Goal: Transaction & Acquisition: Purchase product/service

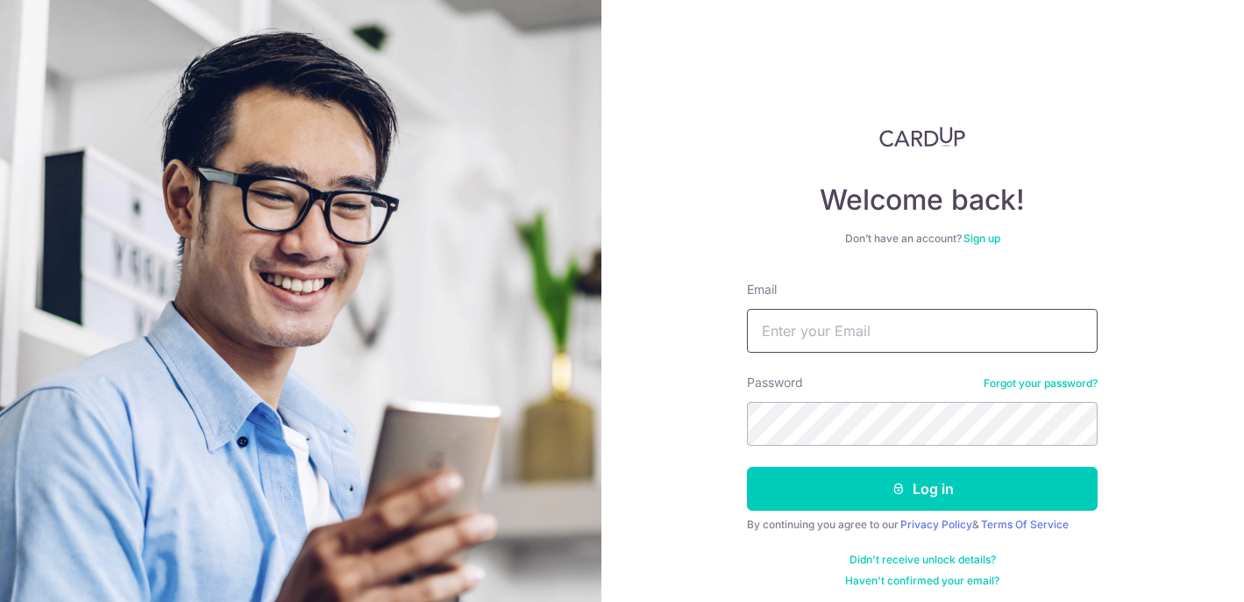
click at [843, 334] on input "Email" at bounding box center [922, 331] width 351 height 44
type input "[EMAIL_ADDRESS][DOMAIN_NAME]"
click at [1012, 379] on link "Forgot your password?" at bounding box center [1041, 383] width 114 height 14
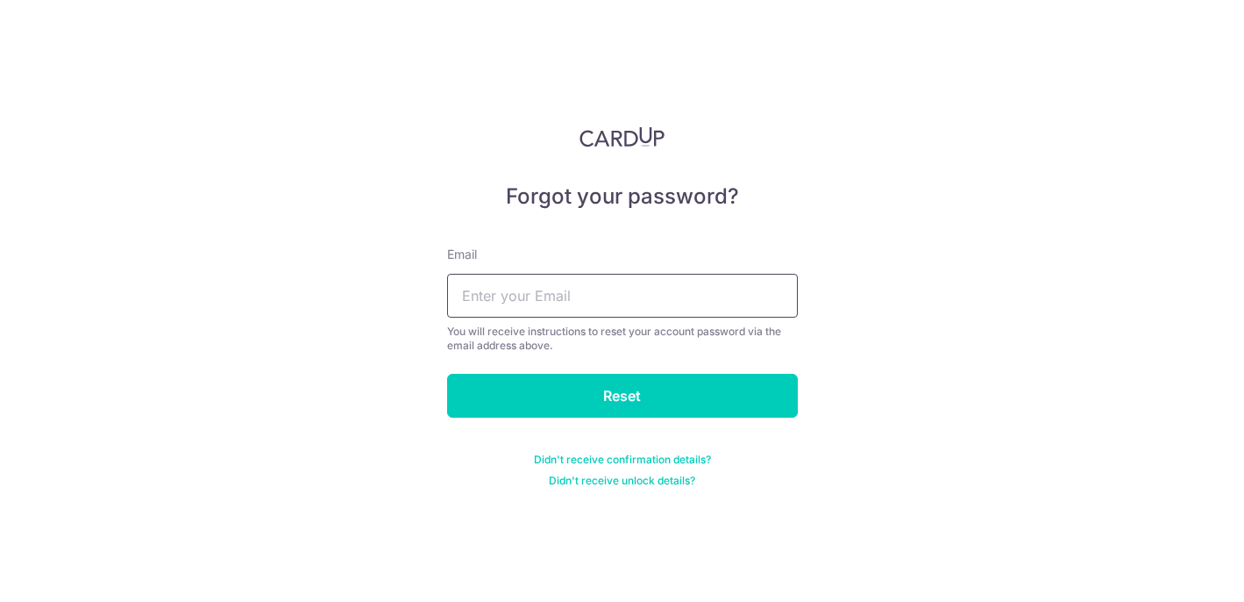
click at [722, 290] on input "text" at bounding box center [622, 296] width 351 height 44
type input "[EMAIL_ADDRESS][DOMAIN_NAME]"
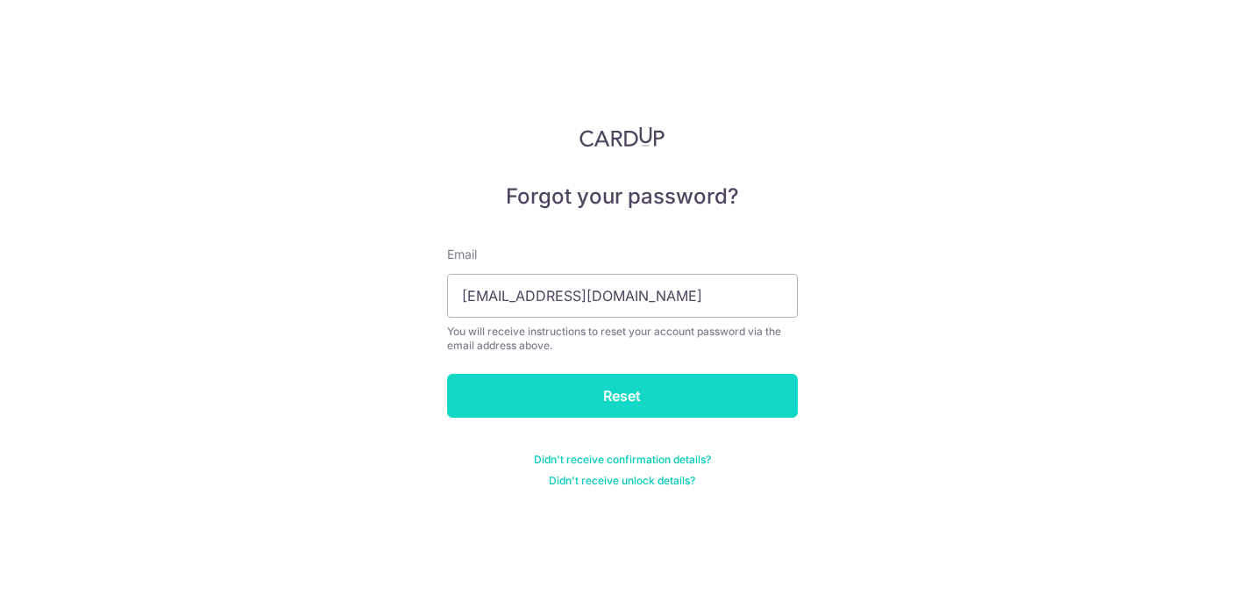
click at [657, 399] on input "Reset" at bounding box center [622, 396] width 351 height 44
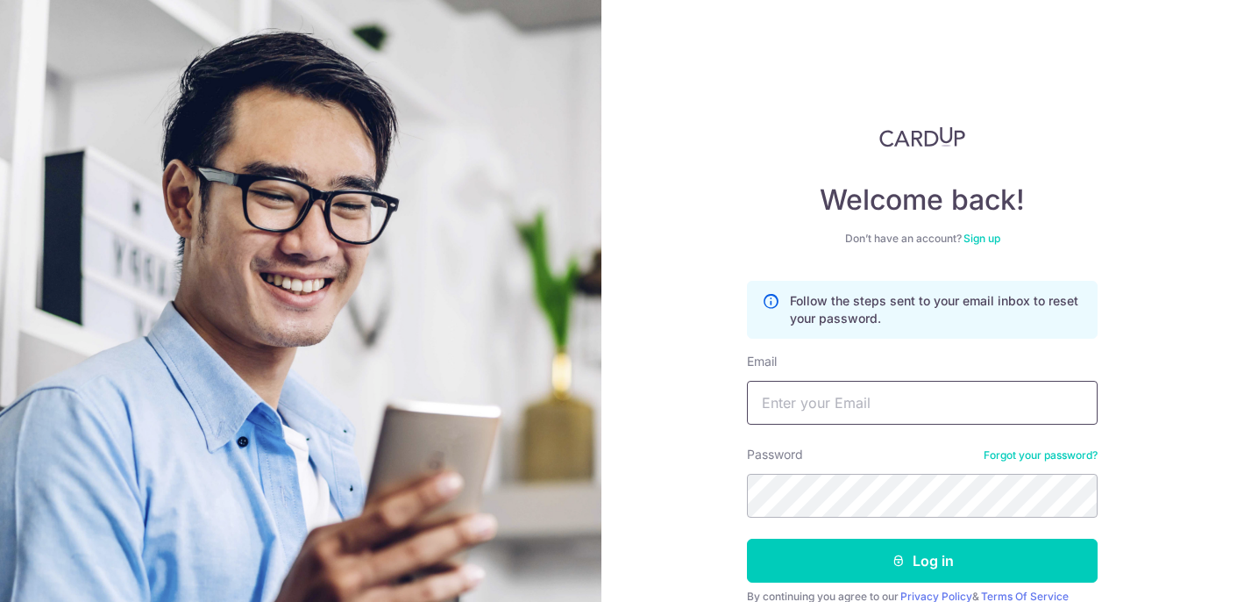
click at [810, 409] on input "Email" at bounding box center [922, 403] width 351 height 44
type input "[EMAIL_ADDRESS][DOMAIN_NAME]"
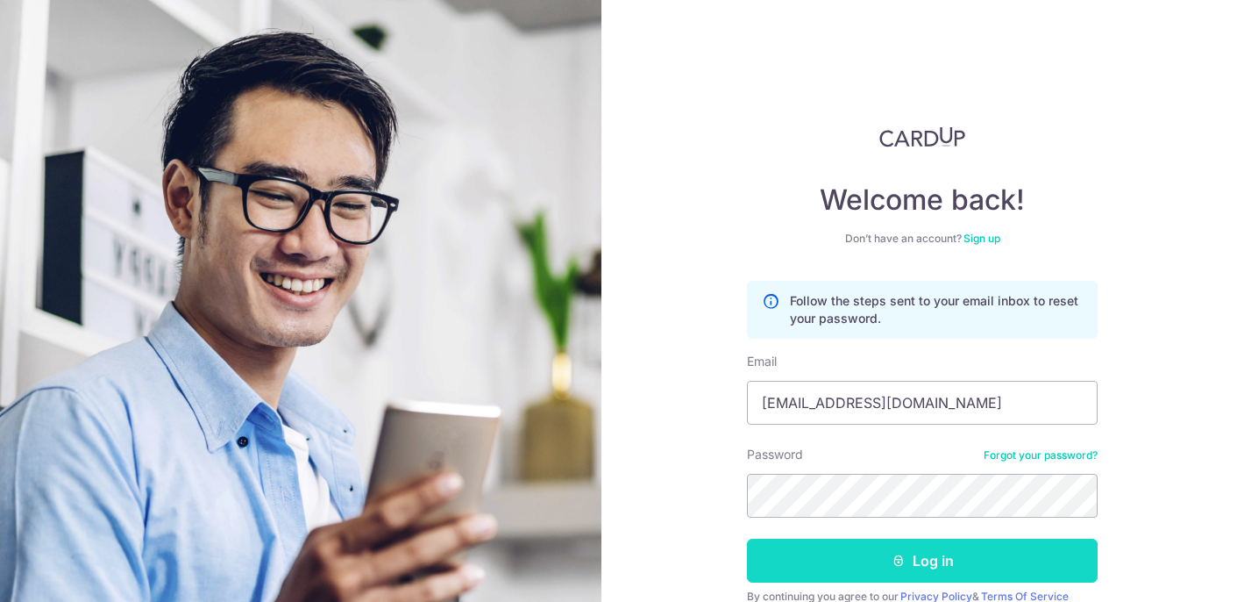
click at [871, 560] on button "Log in" at bounding box center [922, 560] width 351 height 44
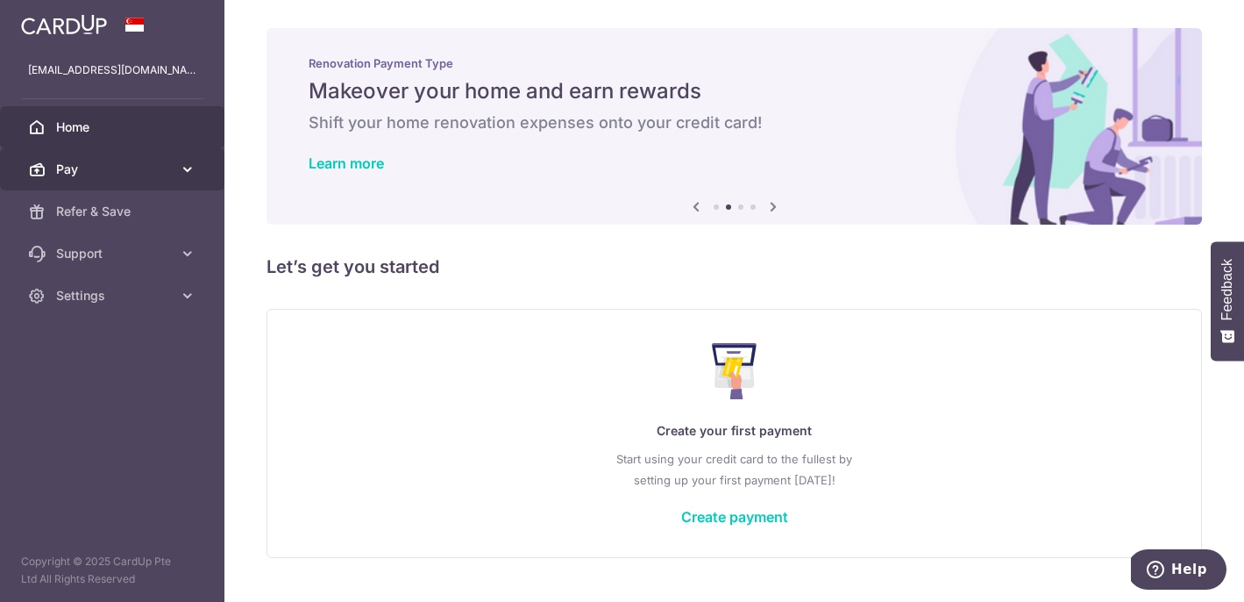
click at [180, 155] on link "Pay" at bounding box center [112, 169] width 225 height 42
click at [187, 164] on icon at bounding box center [188, 169] width 18 height 18
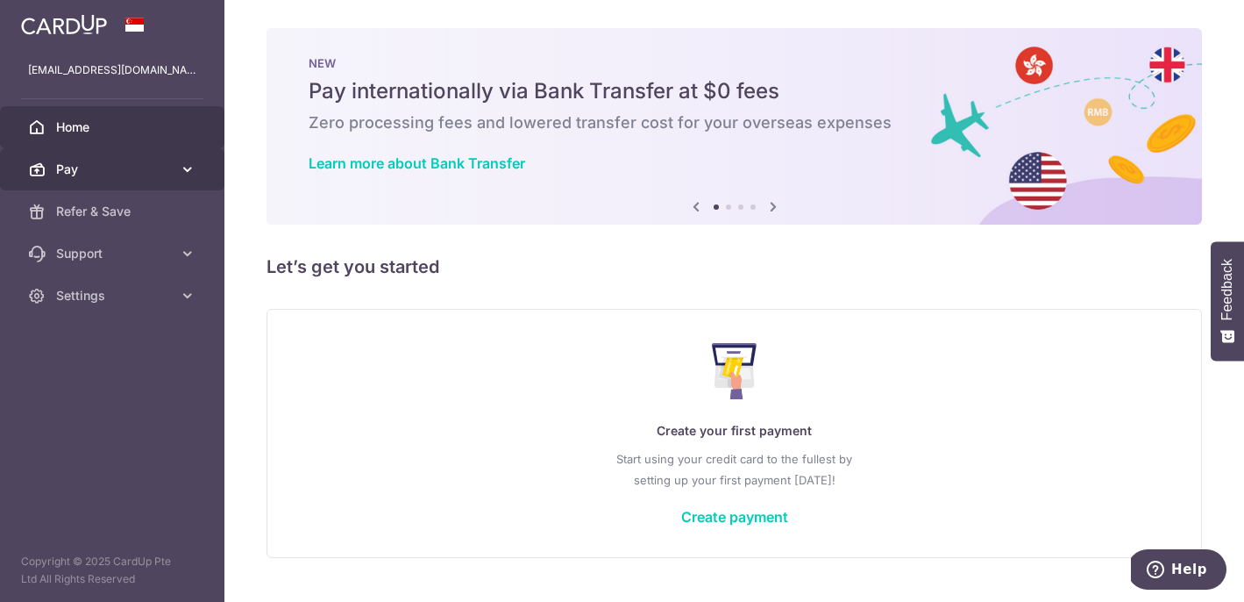
click at [196, 166] on icon at bounding box center [188, 169] width 18 height 18
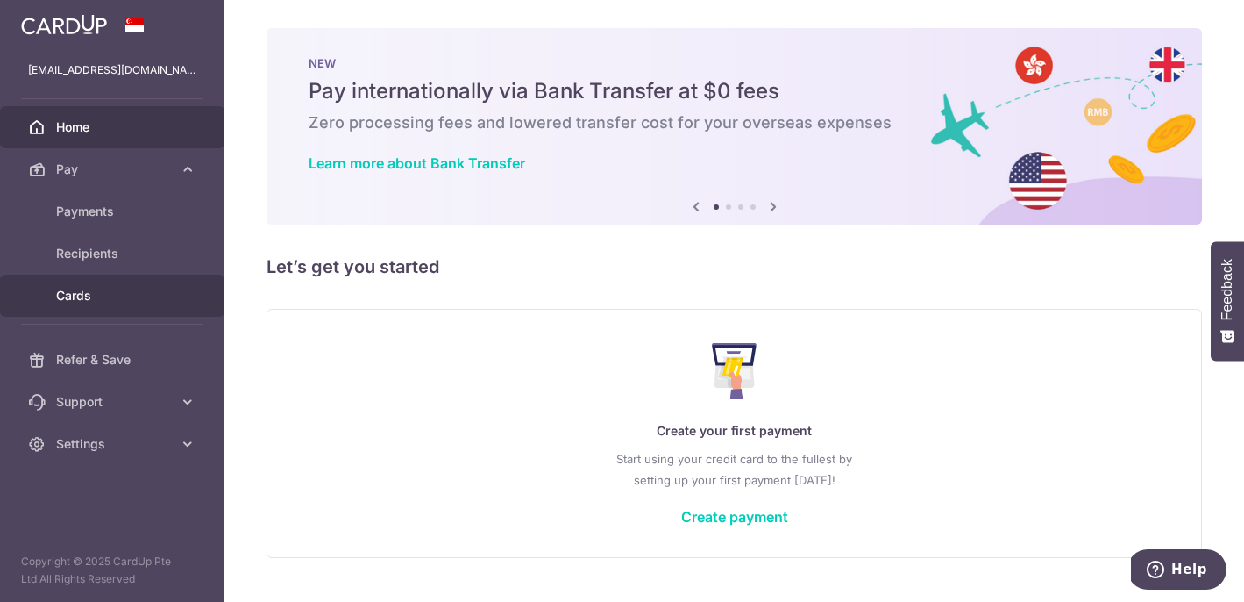
click at [148, 283] on link "Cards" at bounding box center [112, 296] width 225 height 42
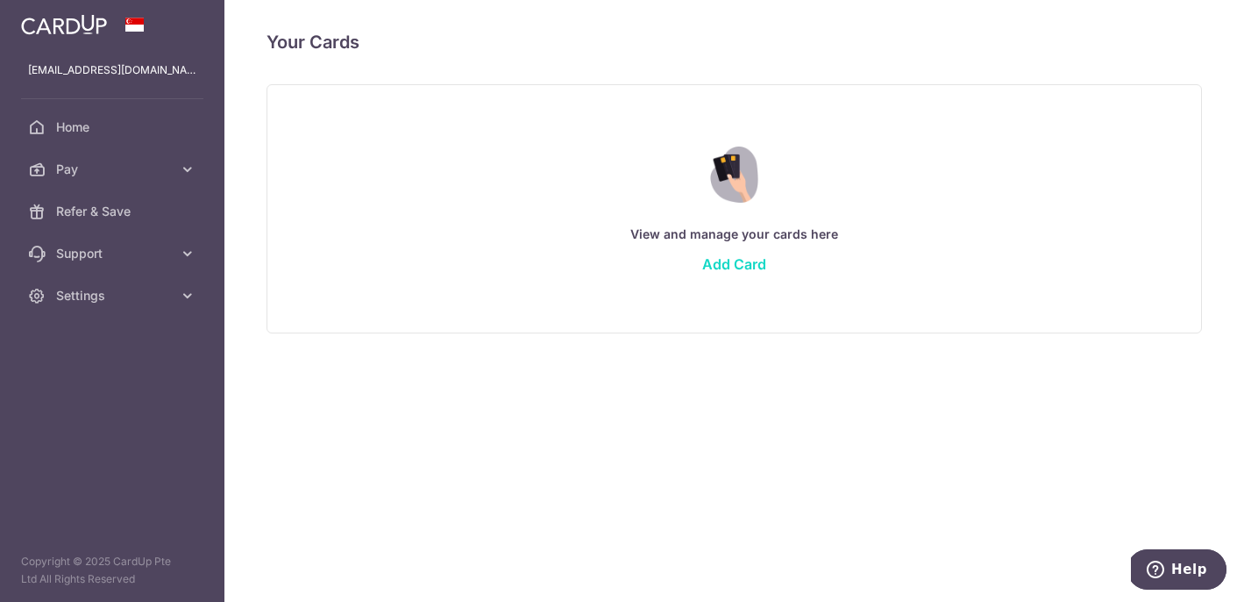
click at [739, 258] on link "Add Card" at bounding box center [734, 264] width 64 height 18
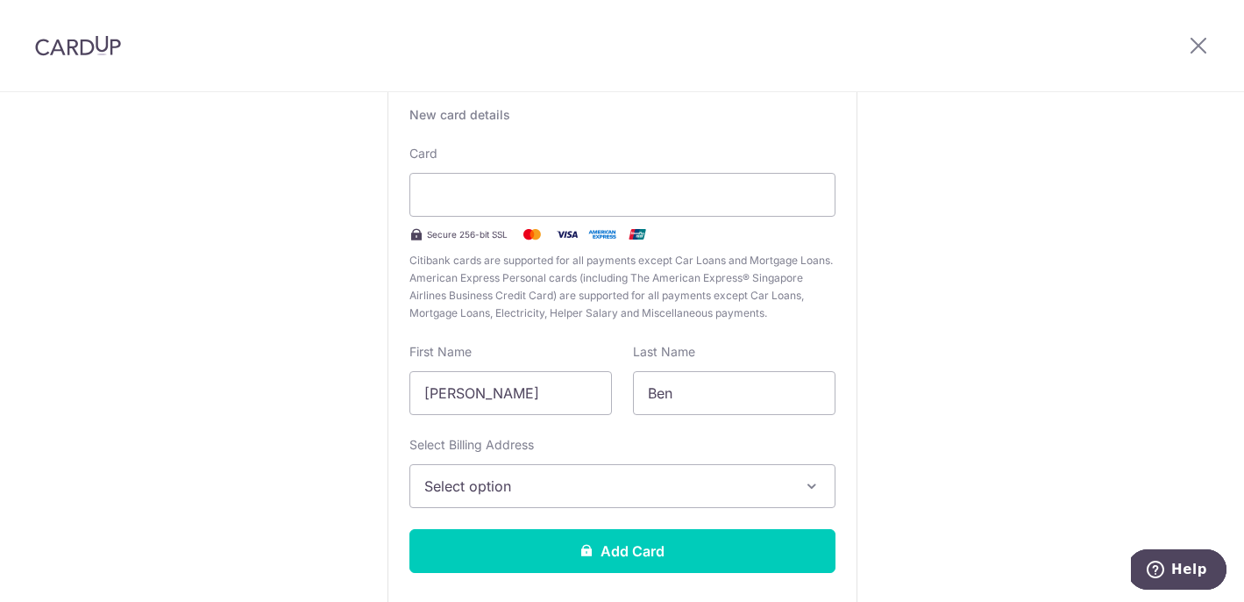
scroll to position [128, 0]
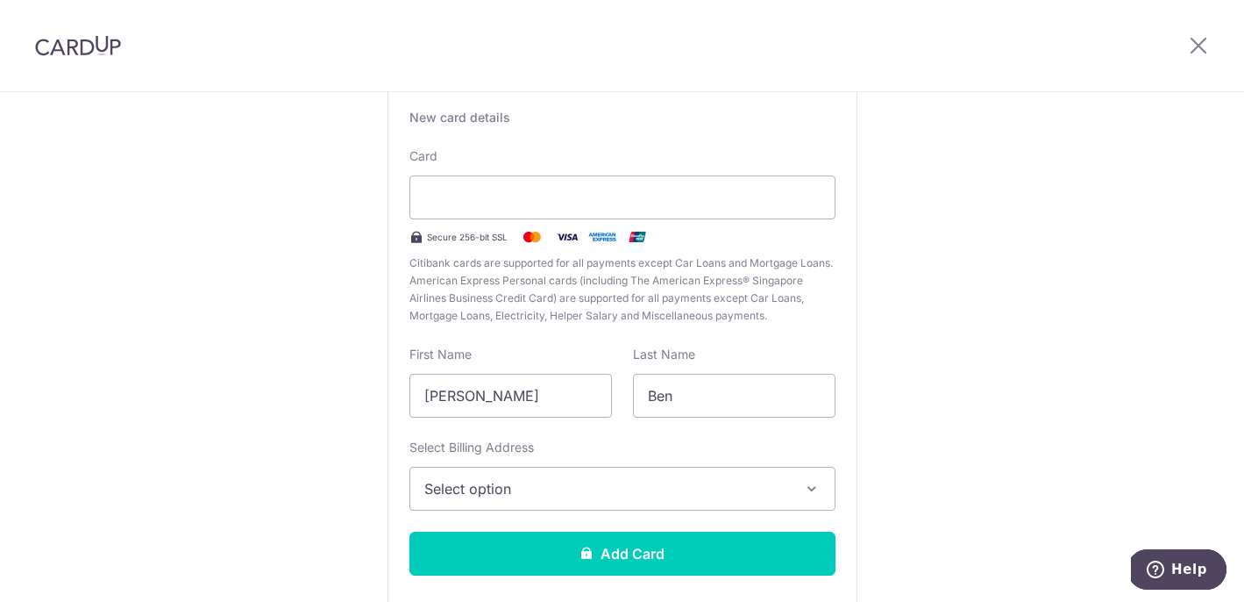
click at [523, 474] on button "Select option" at bounding box center [623, 489] width 426 height 44
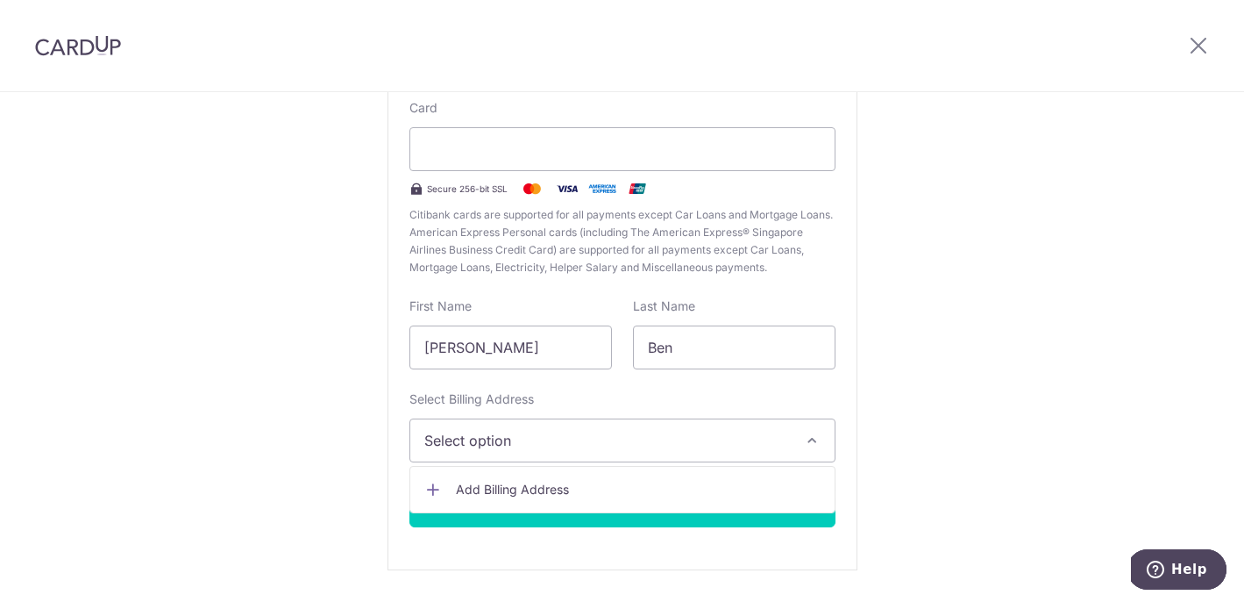
scroll to position [181, 0]
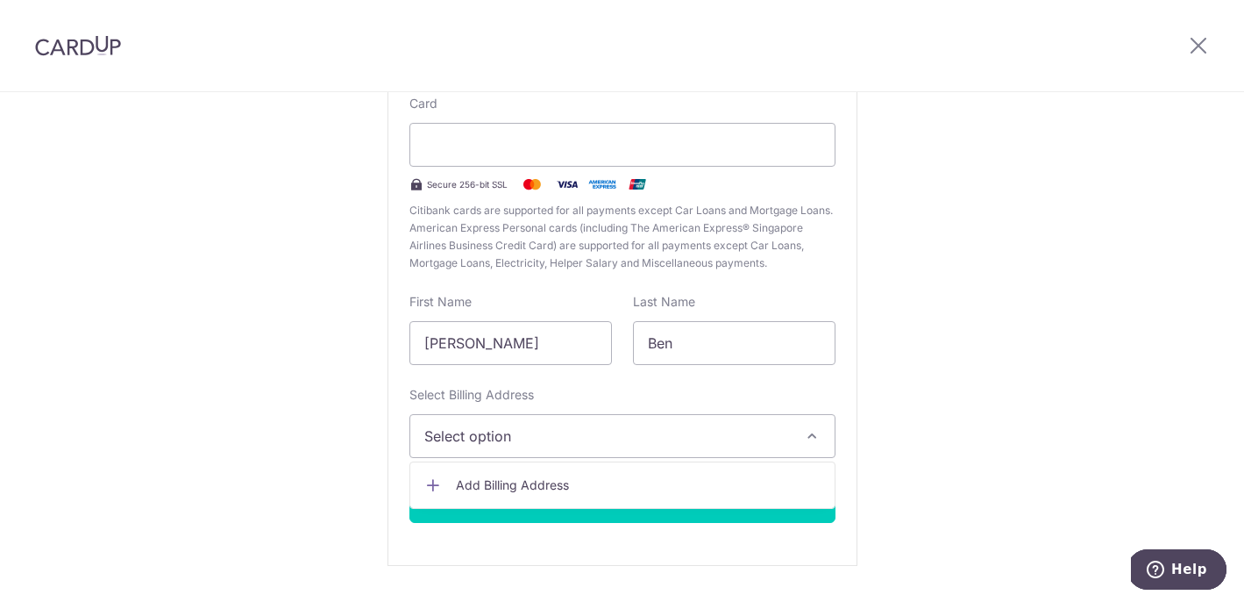
click at [510, 480] on span "Add Billing Address" at bounding box center [638, 485] width 365 height 18
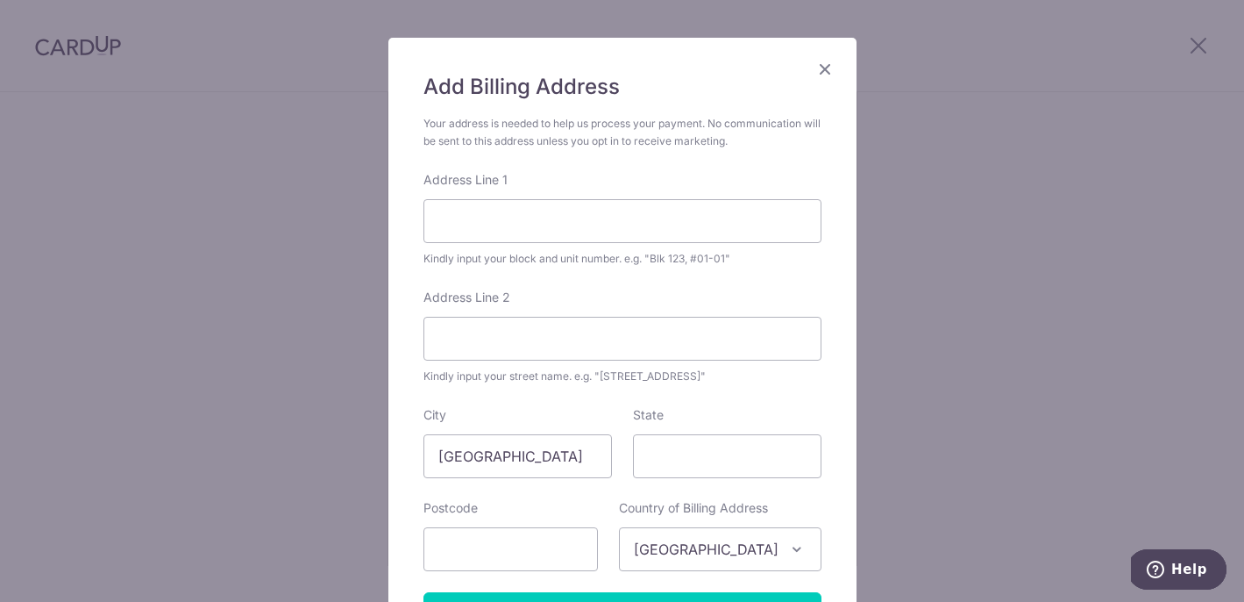
scroll to position [109, 0]
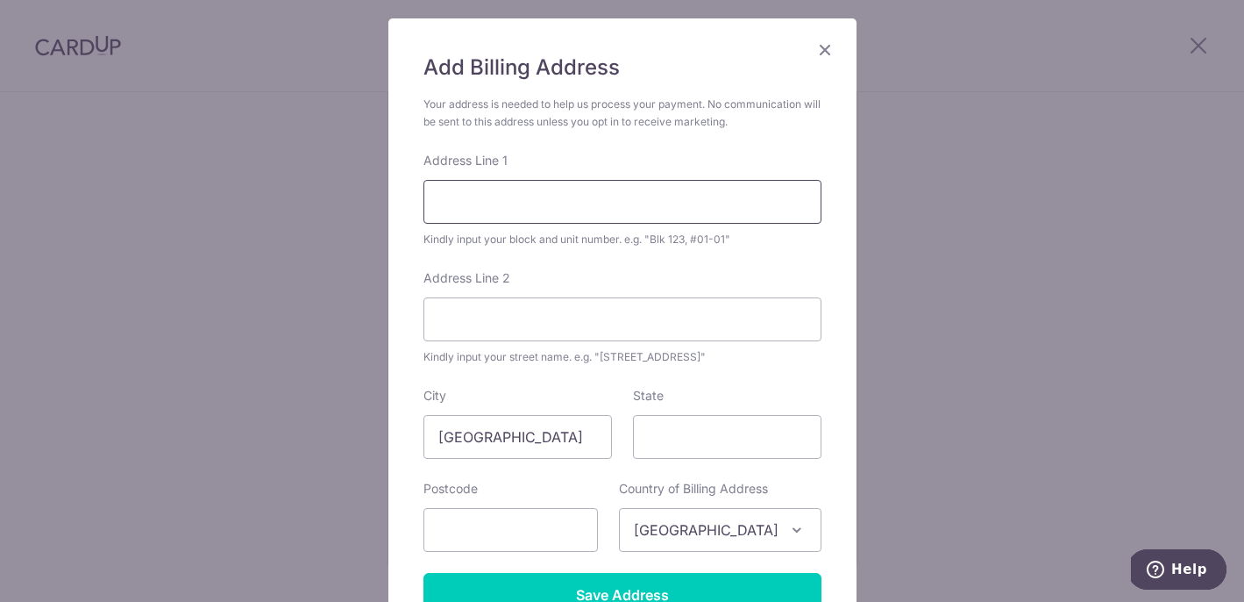
click at [495, 191] on input "Address Line 1" at bounding box center [623, 202] width 398 height 44
type input "350 Balestier Road"
type input "13-04 Twin Heights"
type input "329779"
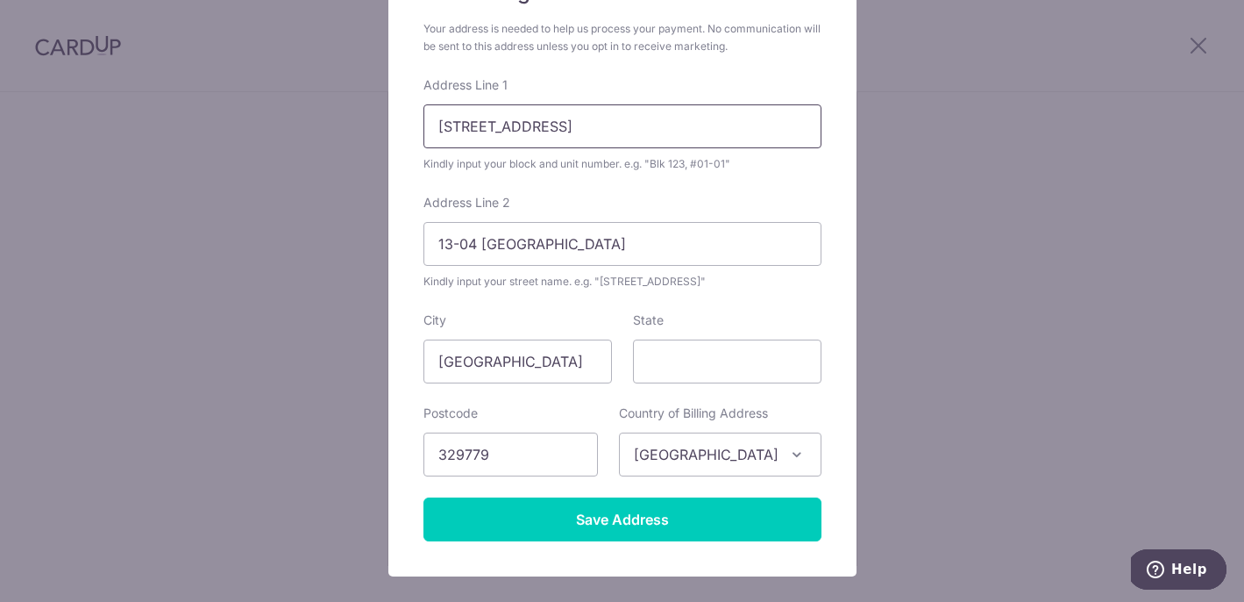
scroll to position [185, 0]
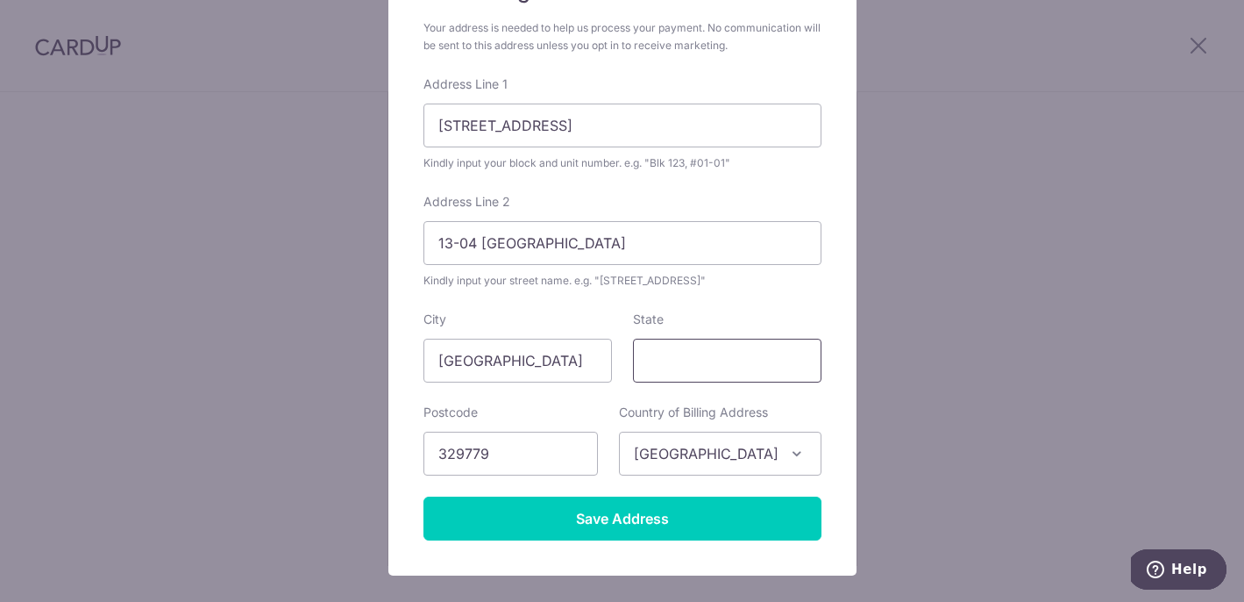
click at [695, 367] on input "State" at bounding box center [727, 361] width 189 height 44
click at [441, 245] on input "13-04 Twin Heights" at bounding box center [623, 243] width 398 height 44
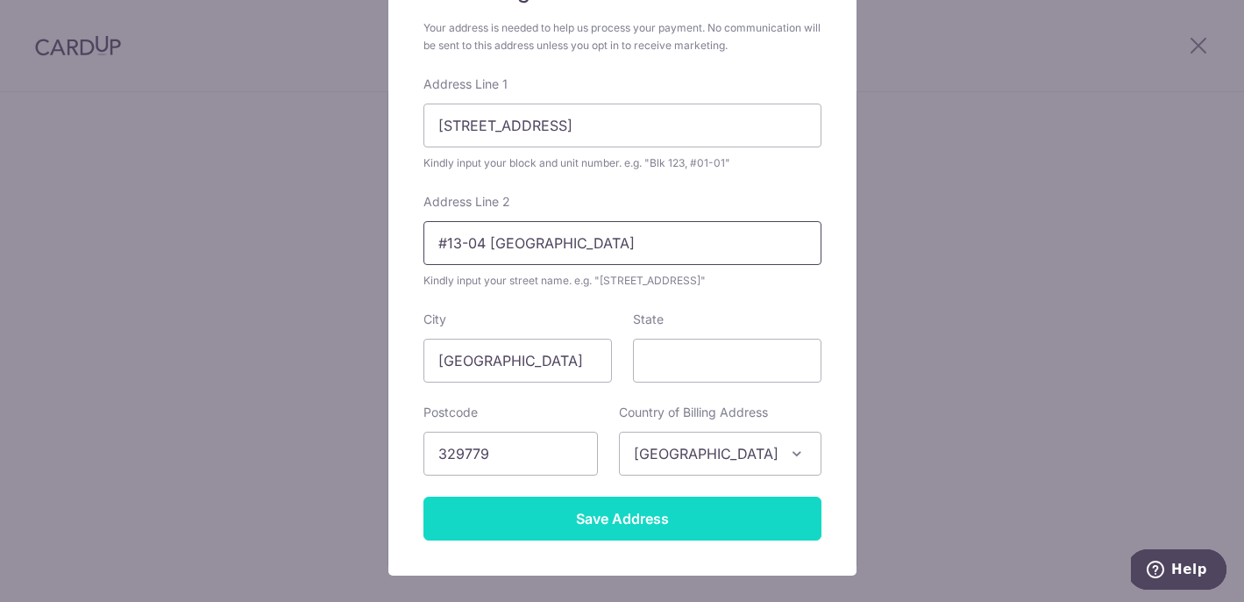
type input "#13-04 Twin Heights"
click at [570, 530] on input "Save Address" at bounding box center [623, 518] width 398 height 44
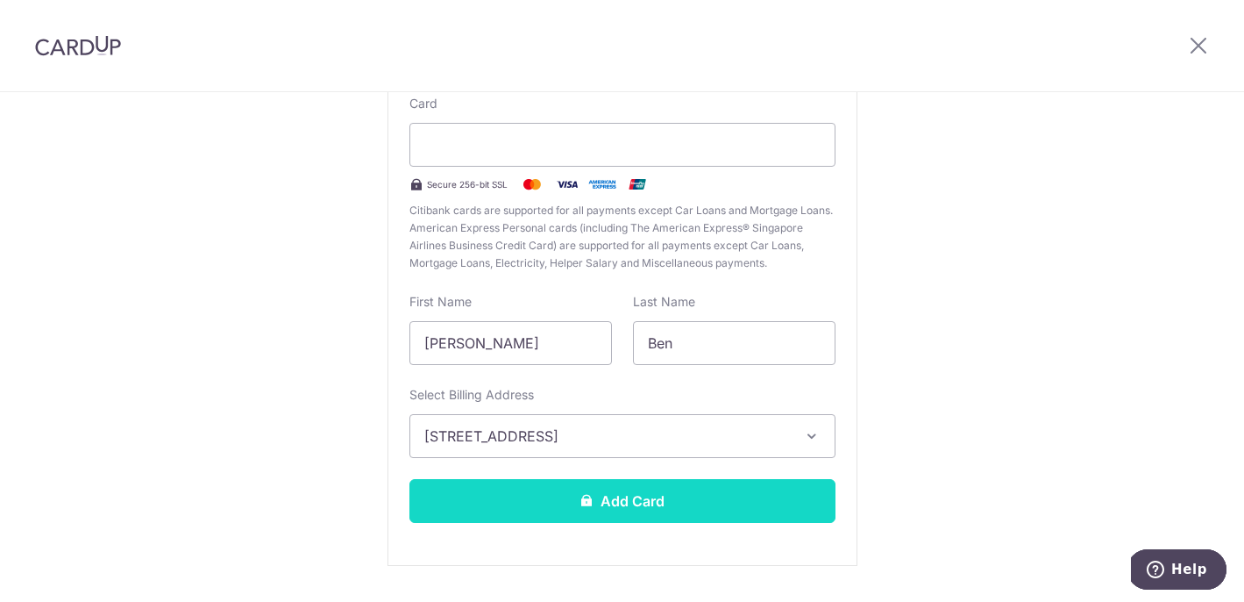
click at [624, 496] on button "Add Card" at bounding box center [623, 501] width 426 height 44
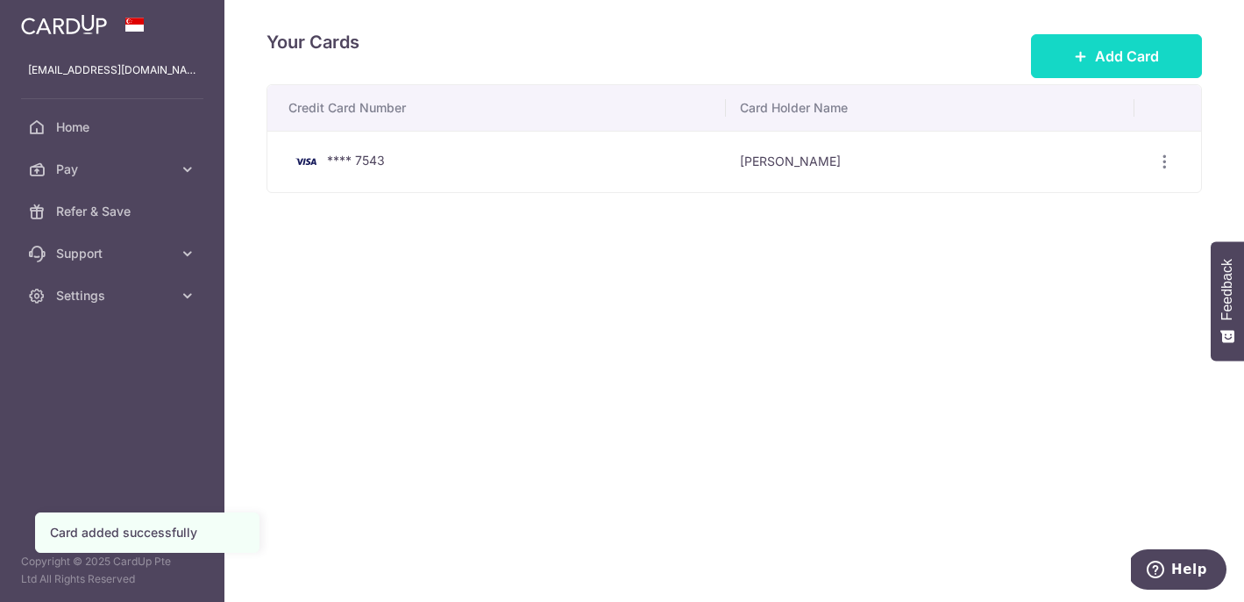
click at [1093, 44] on button "Add Card" at bounding box center [1116, 56] width 171 height 44
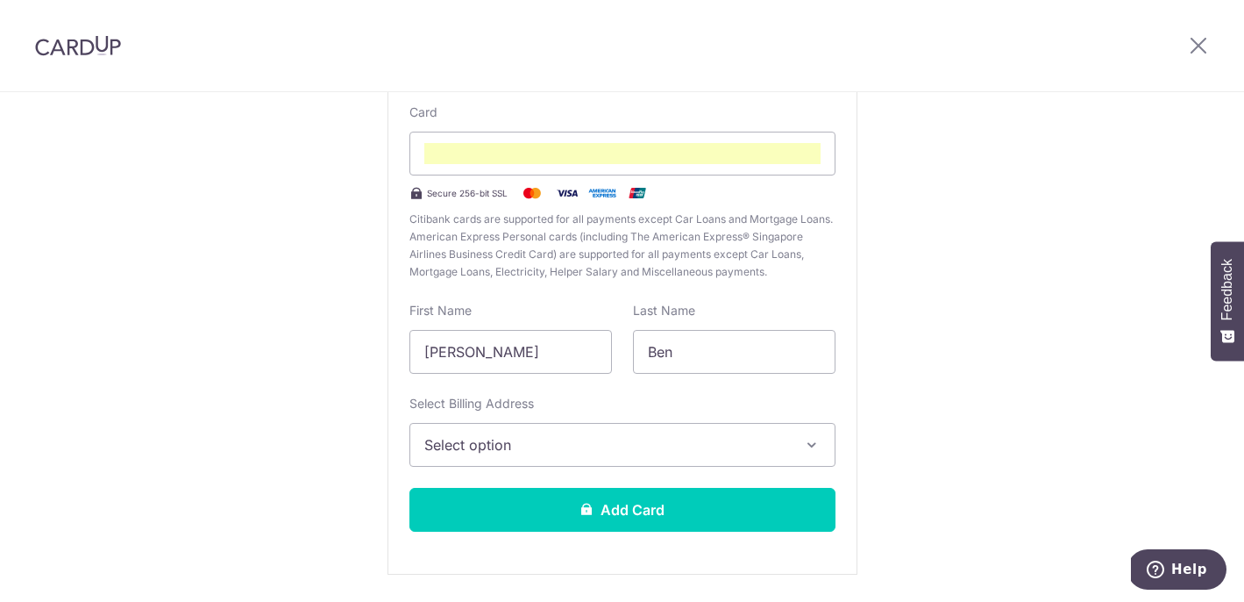
scroll to position [196, 0]
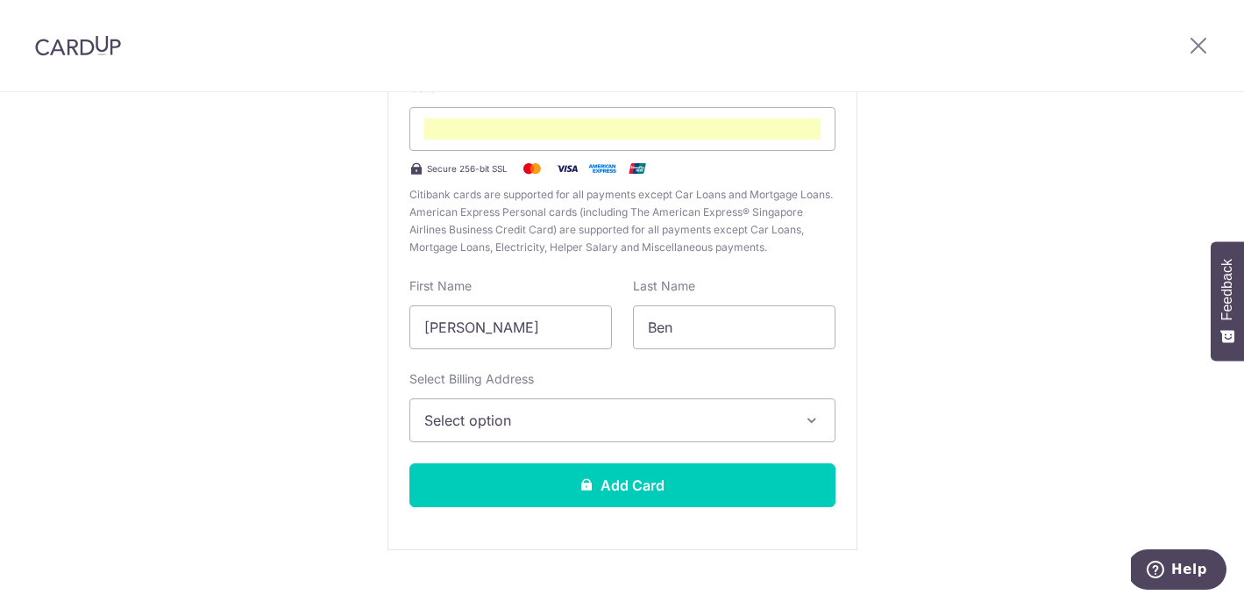
click at [716, 424] on span "Select option" at bounding box center [606, 420] width 365 height 21
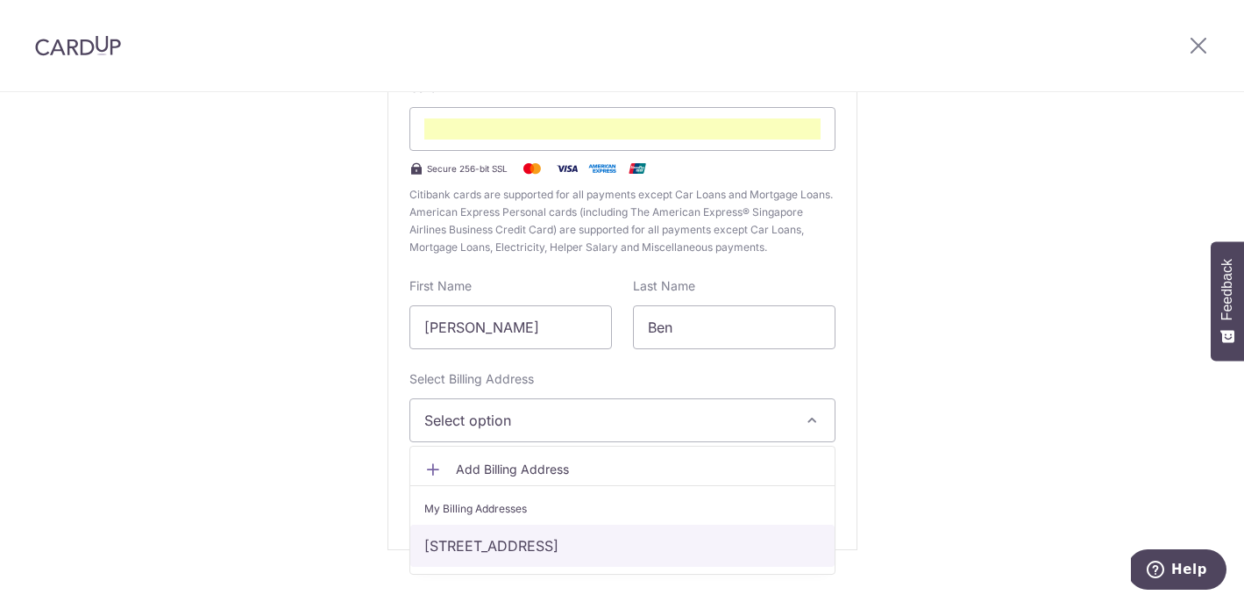
click at [663, 536] on link "350 Balestier Road, #13-04 Twin Heights, Singapore, Singapore-329779" at bounding box center [622, 545] width 424 height 42
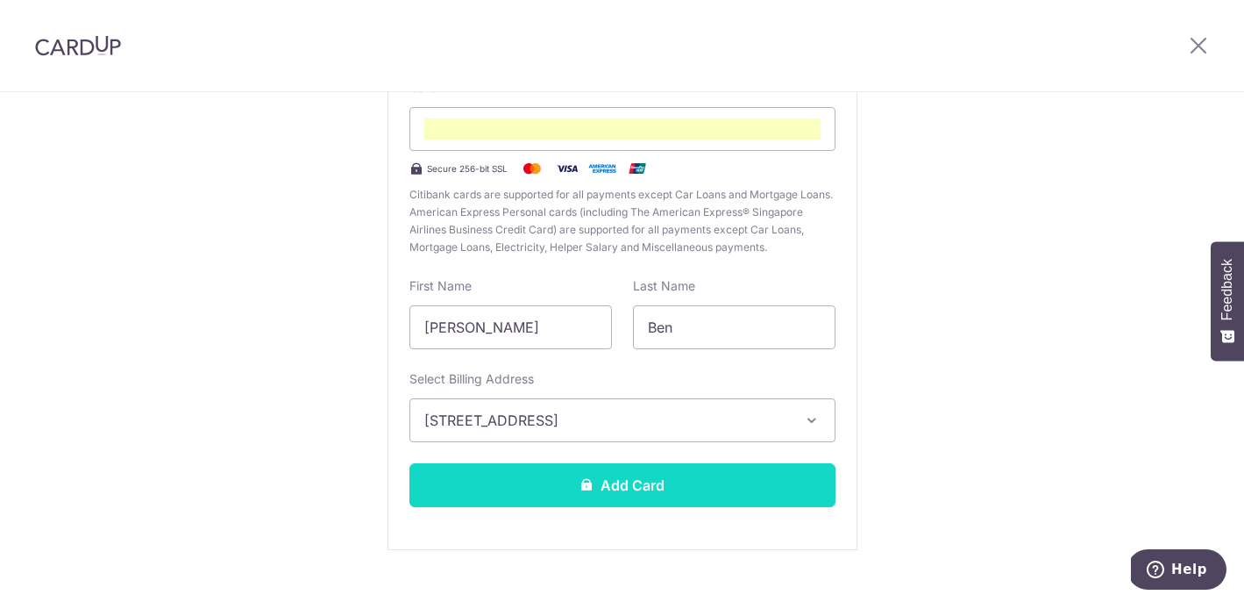
click at [688, 479] on button "Add Card" at bounding box center [623, 485] width 426 height 44
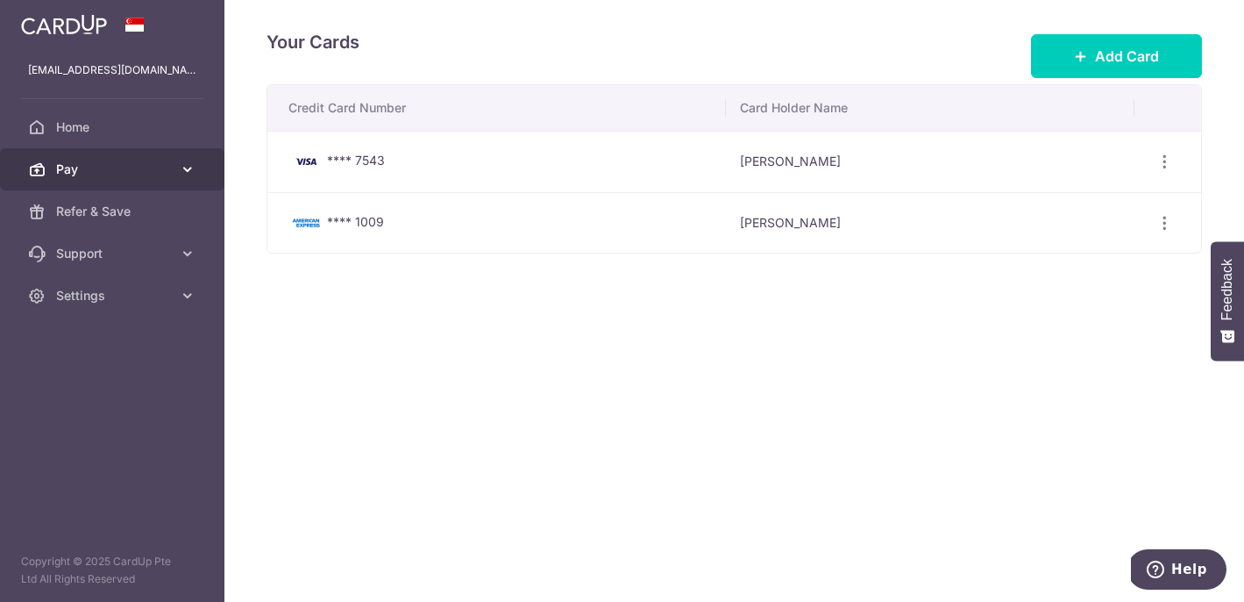
click at [187, 162] on icon at bounding box center [188, 169] width 18 height 18
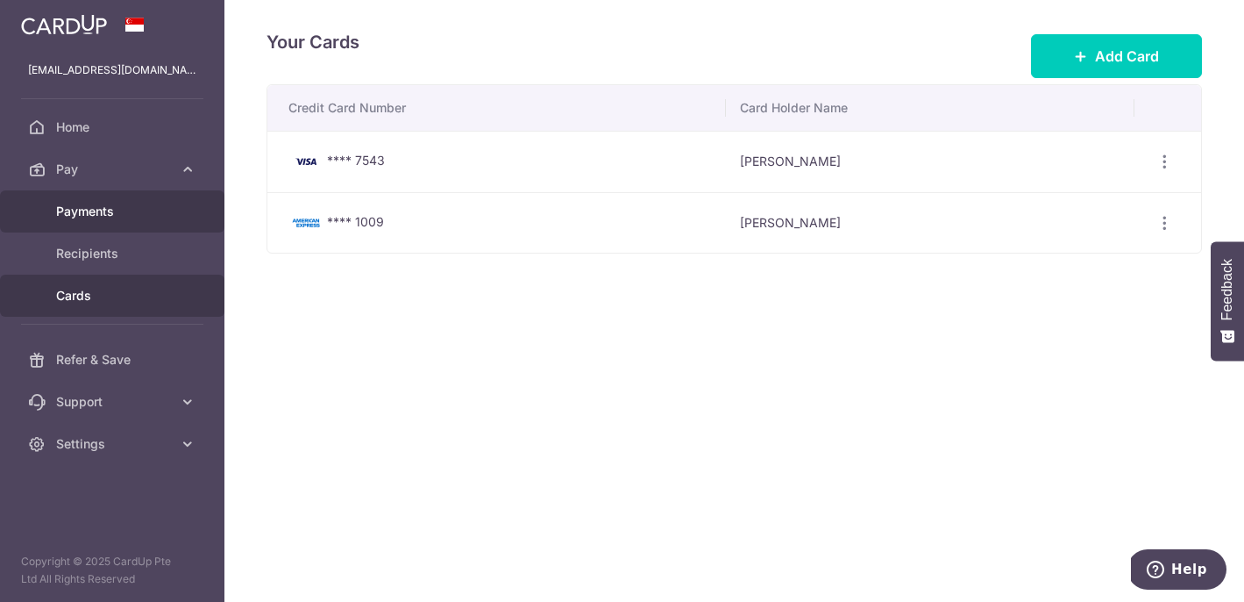
click at [146, 208] on span "Payments" at bounding box center [114, 212] width 116 height 18
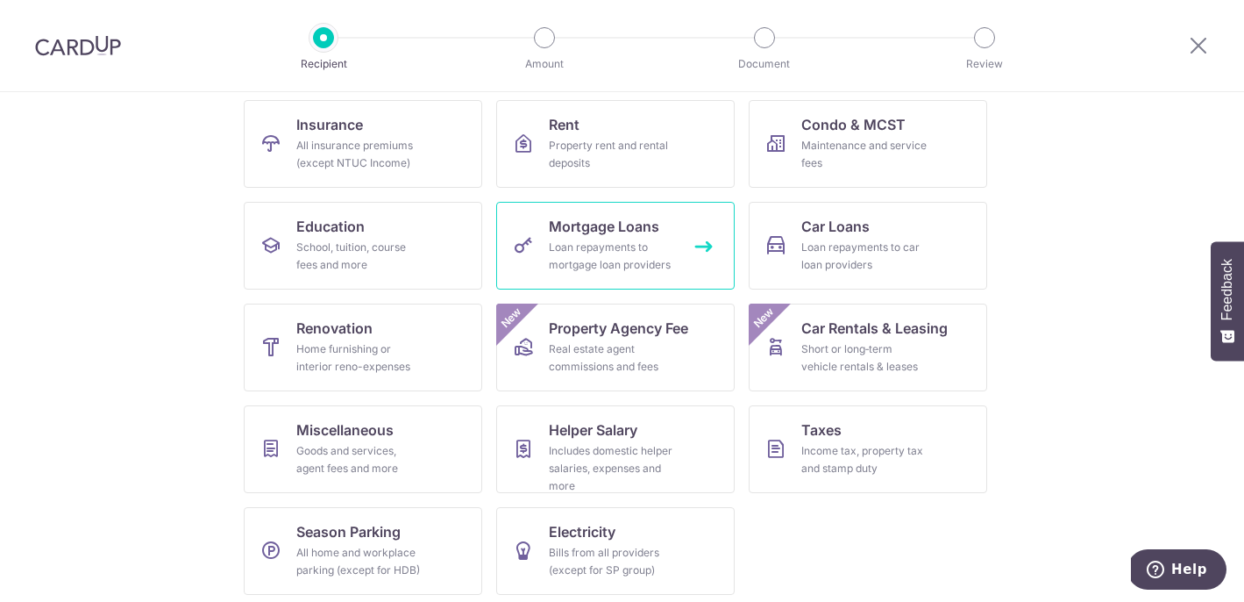
scroll to position [183, 0]
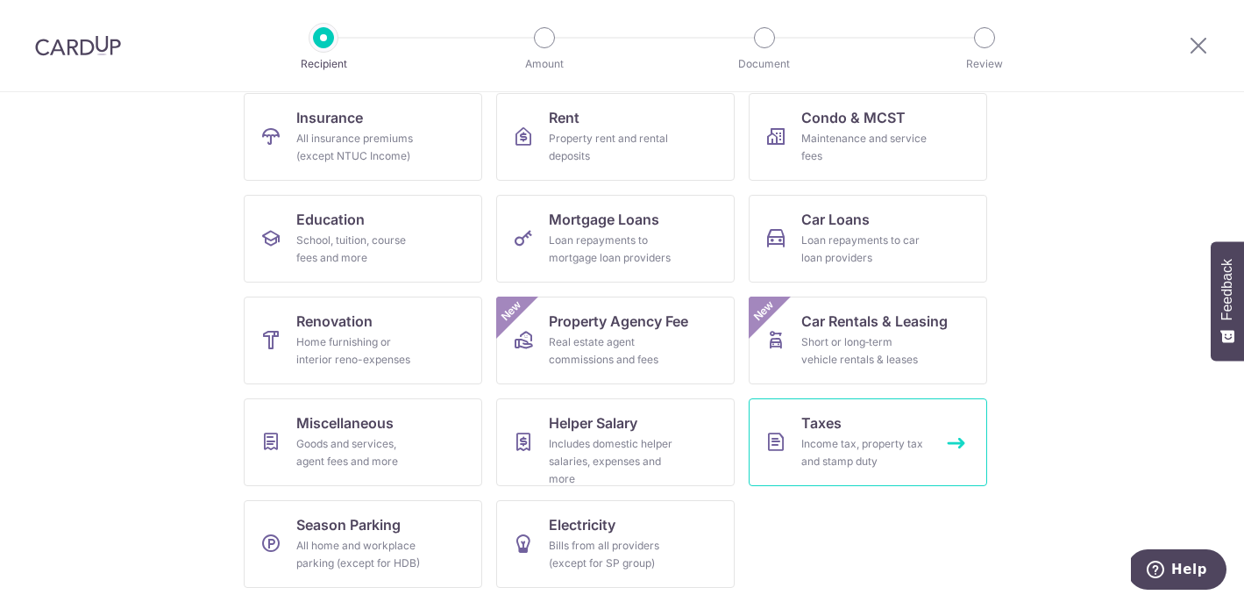
click at [849, 438] on div "Income tax, property tax and stamp duty" at bounding box center [865, 452] width 126 height 35
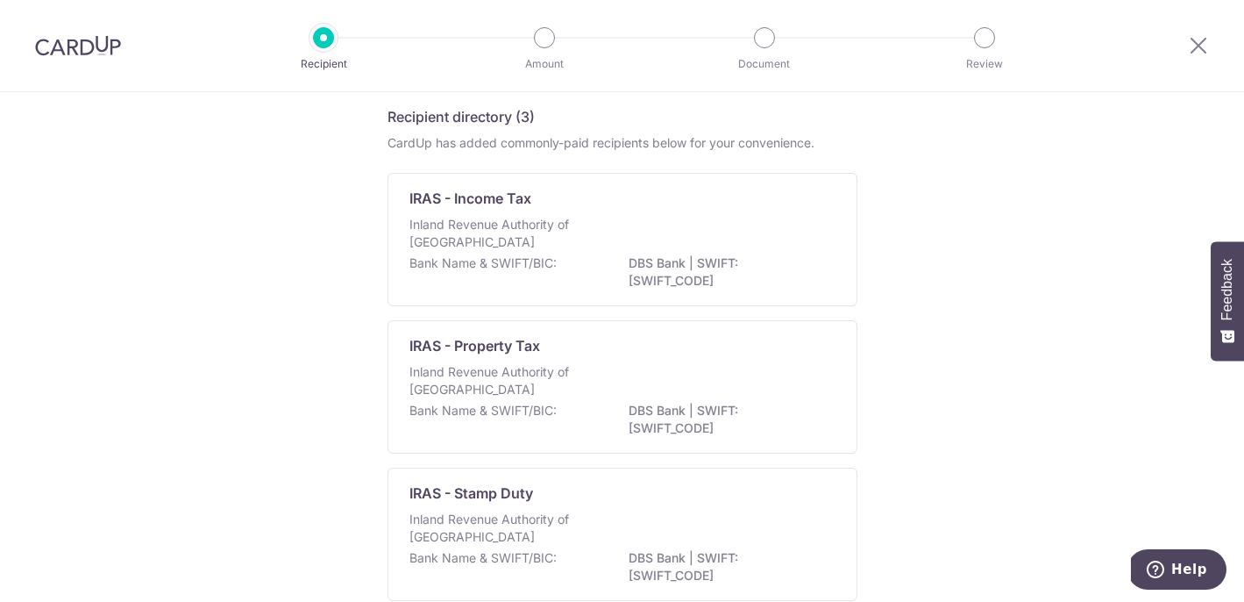
scroll to position [65, 0]
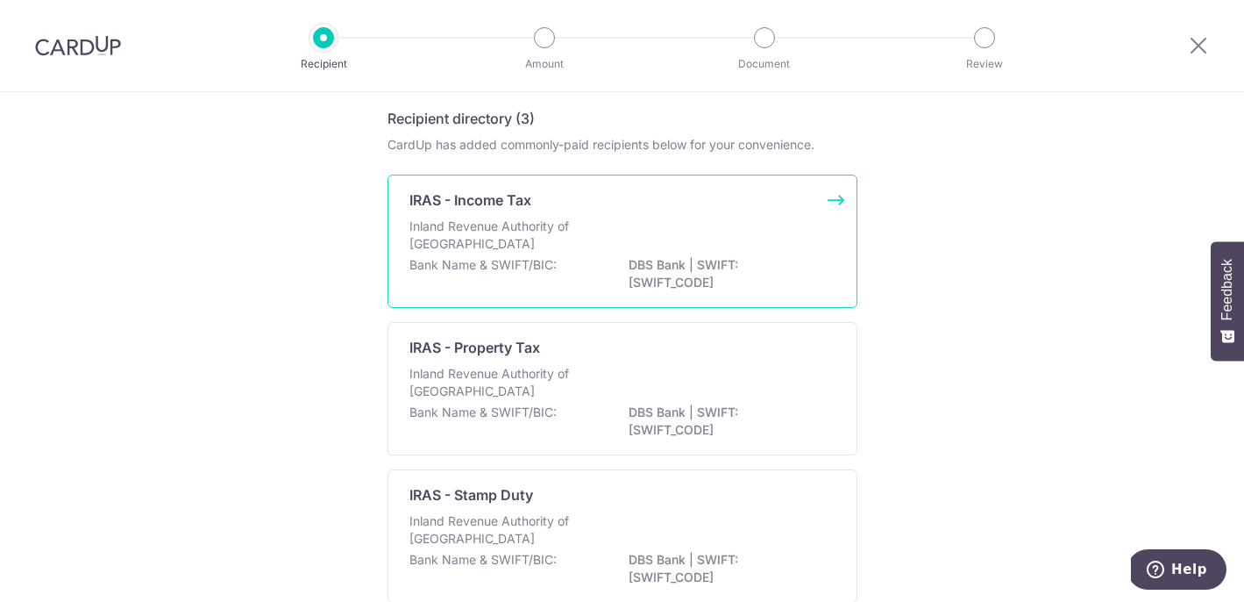
click at [714, 258] on p "DBS Bank | SWIFT: [SWIFT_CODE]" at bounding box center [727, 273] width 196 height 35
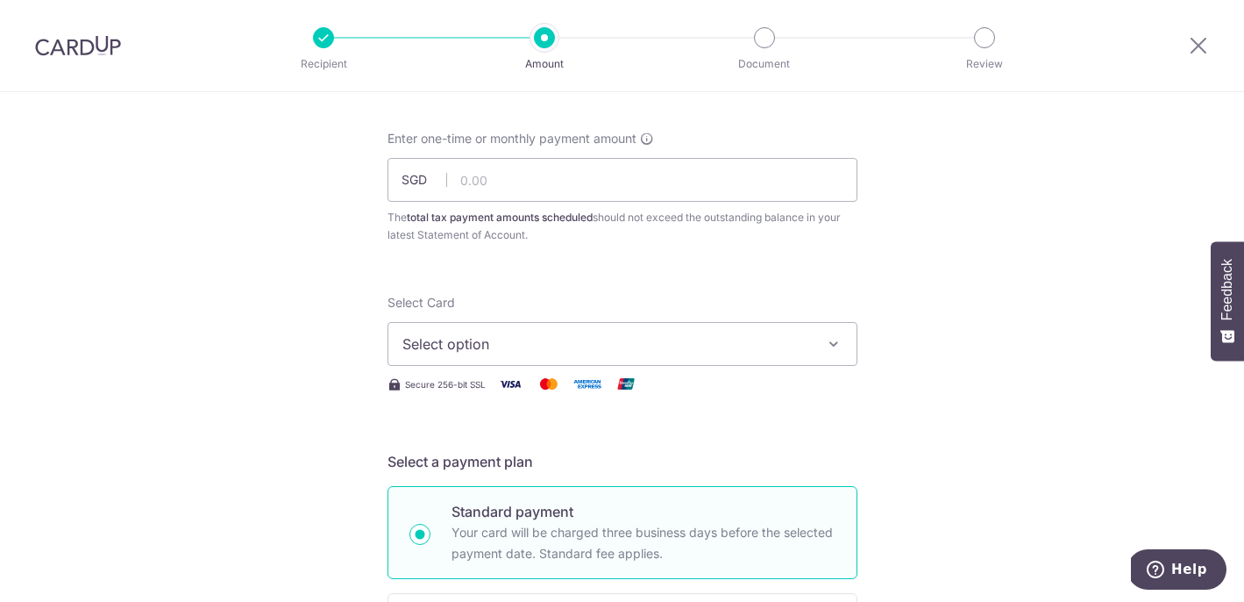
scroll to position [13, 0]
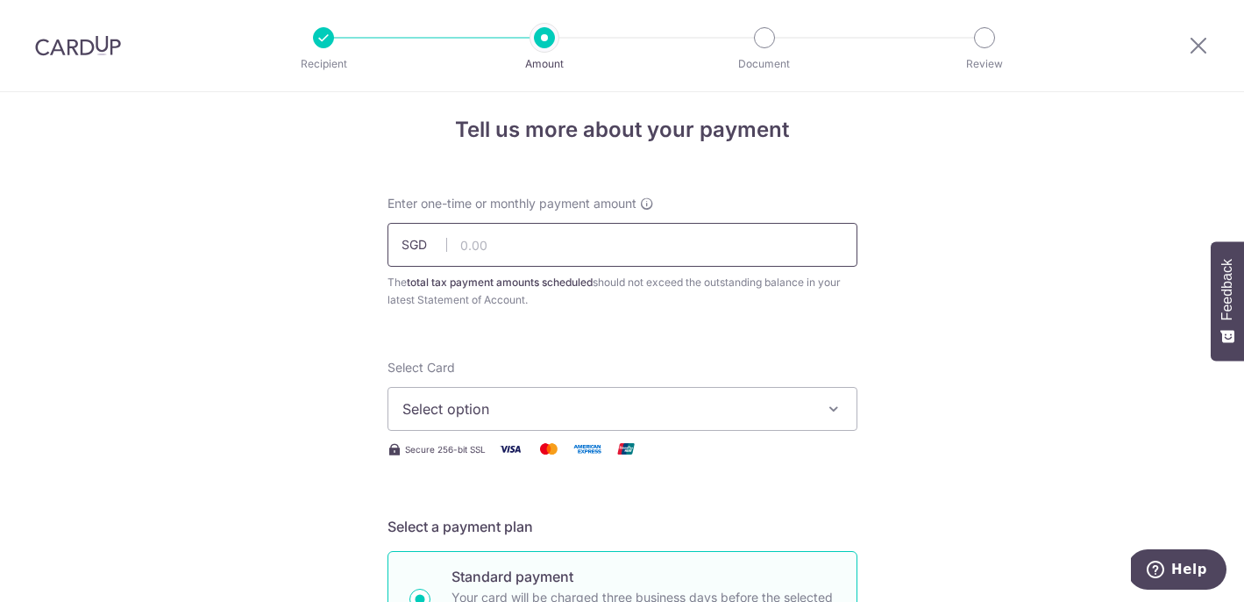
click at [627, 252] on input "text" at bounding box center [623, 245] width 470 height 44
type input "7,289.00"
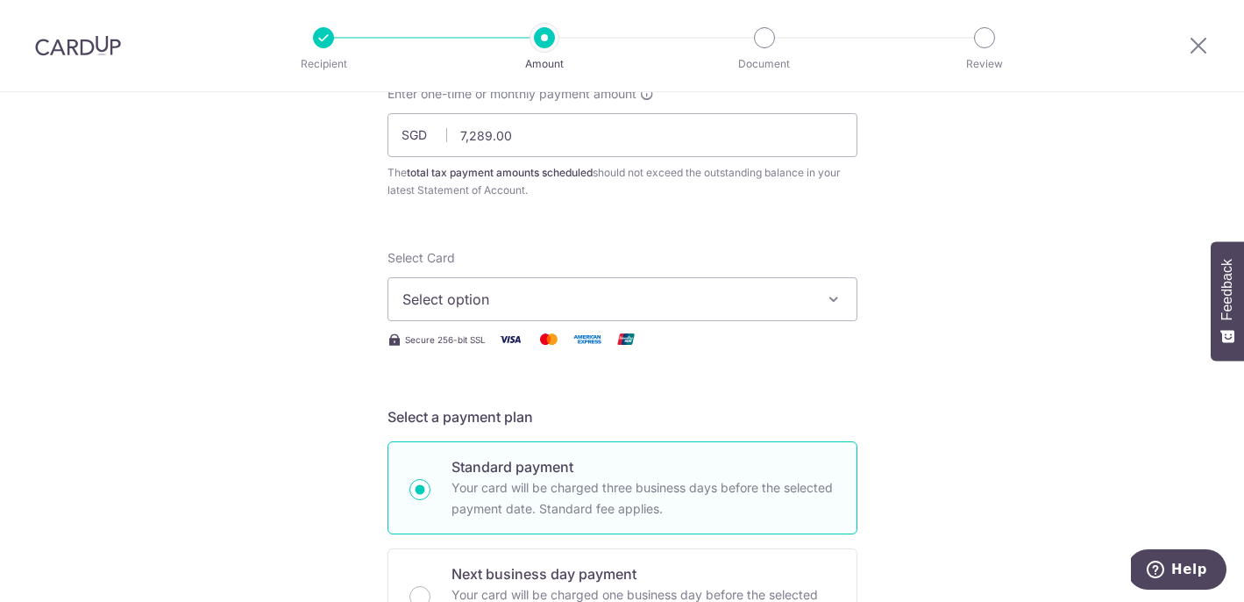
scroll to position [124, 0]
click at [749, 295] on span "Select option" at bounding box center [607, 298] width 409 height 21
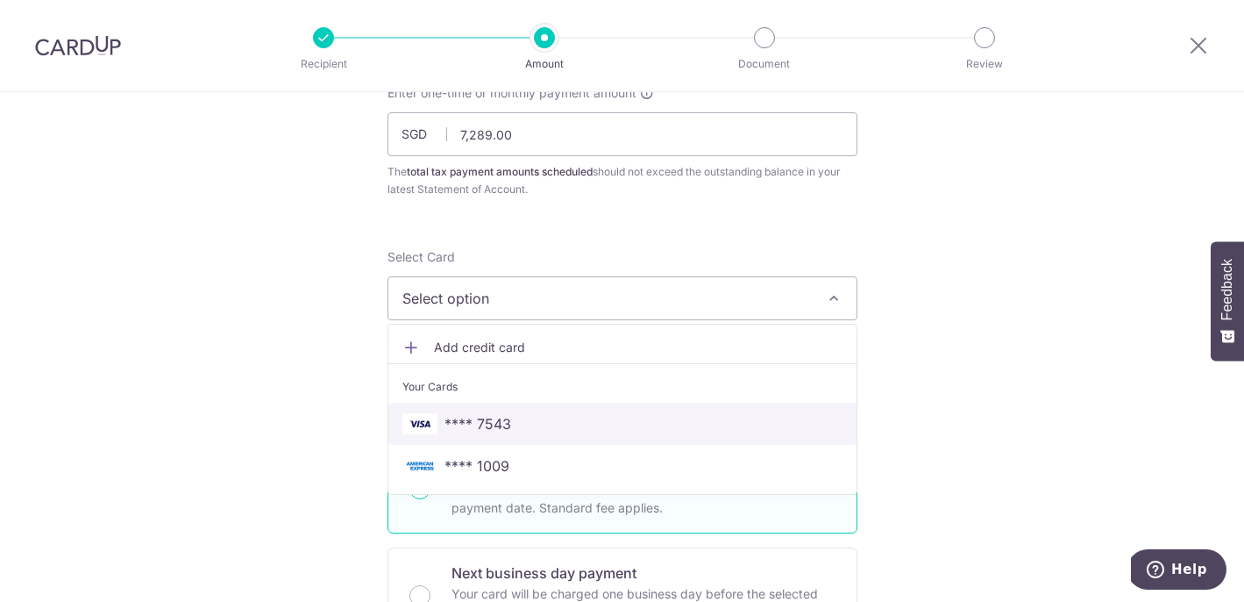
click at [709, 431] on span "**** 7543" at bounding box center [623, 423] width 440 height 21
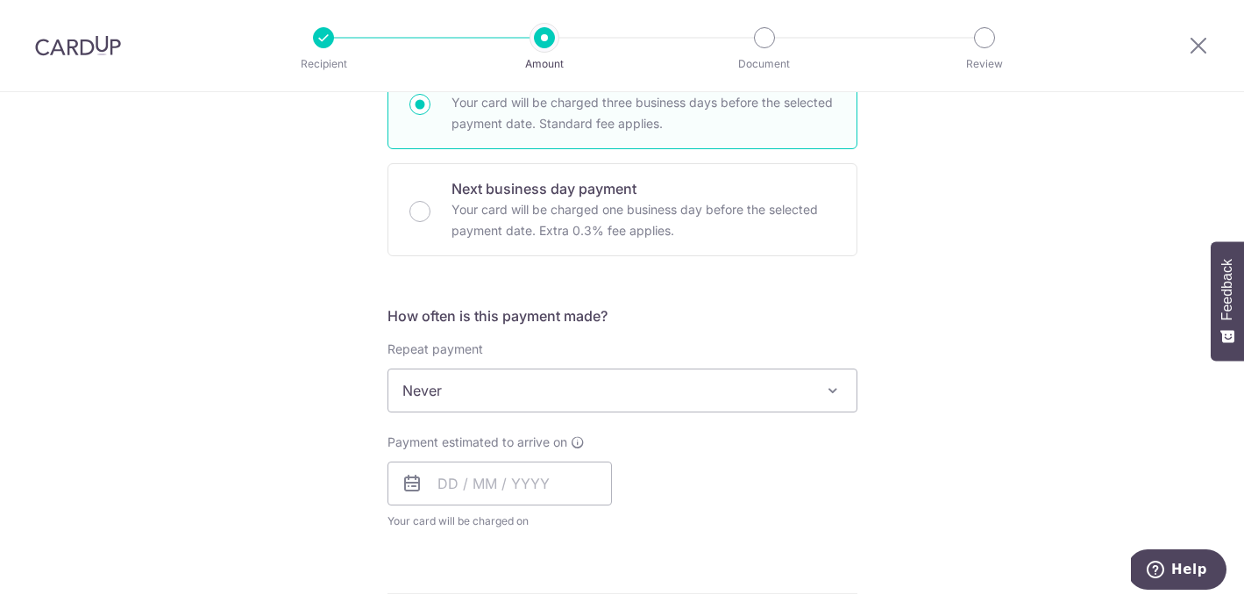
scroll to position [513, 0]
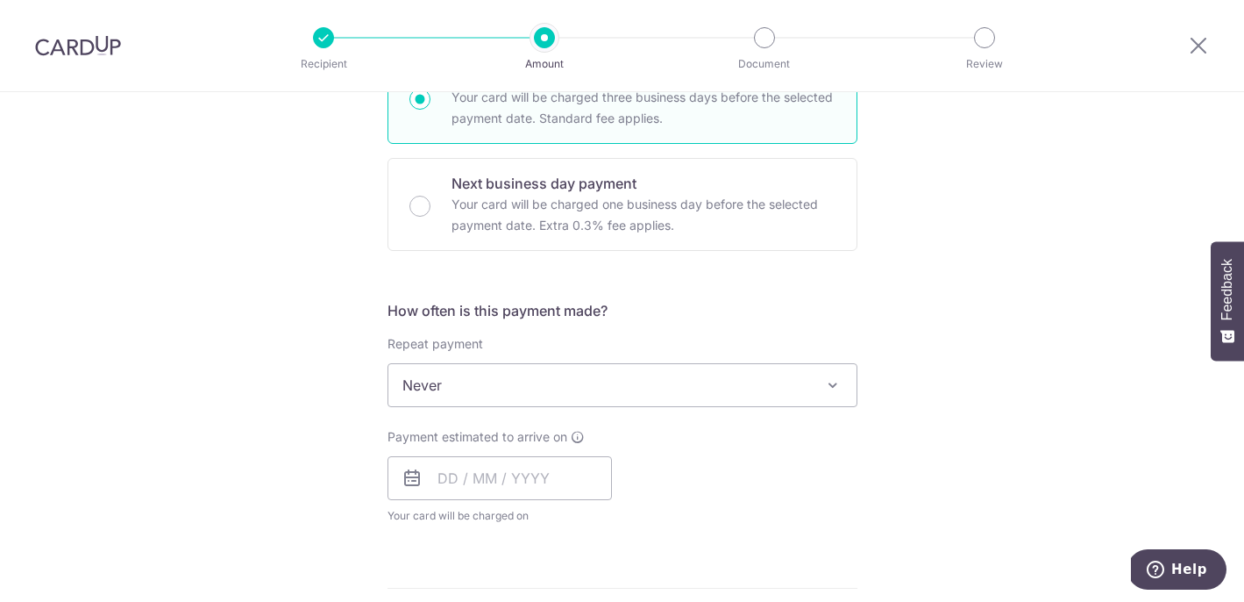
click at [614, 399] on span "Never" at bounding box center [623, 385] width 468 height 42
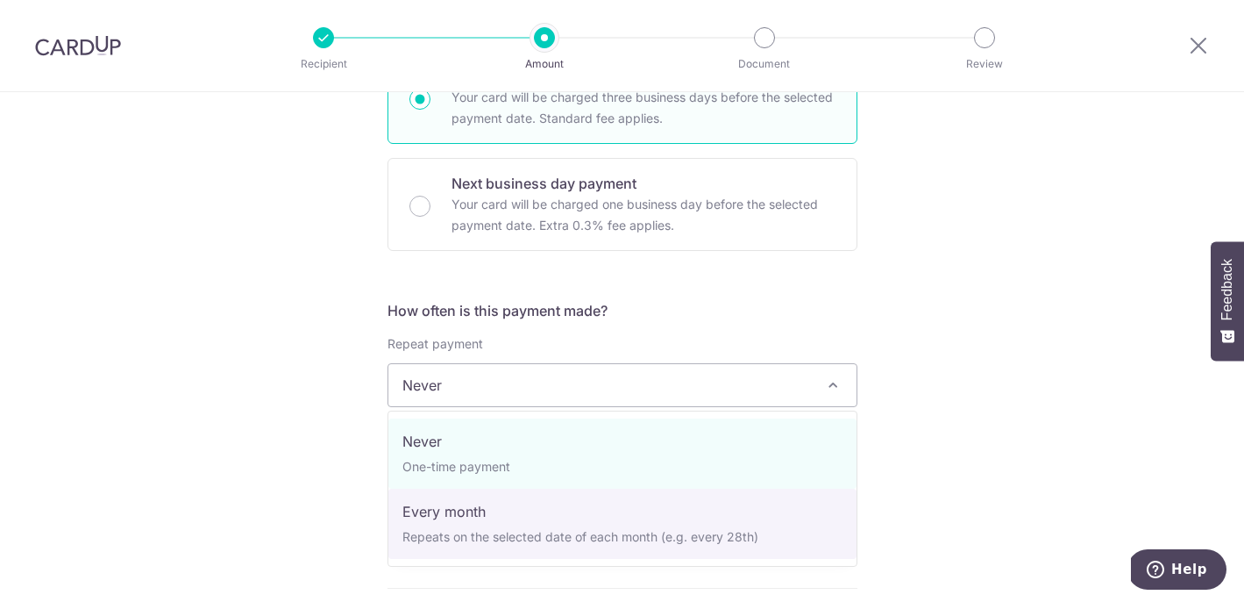
select select "3"
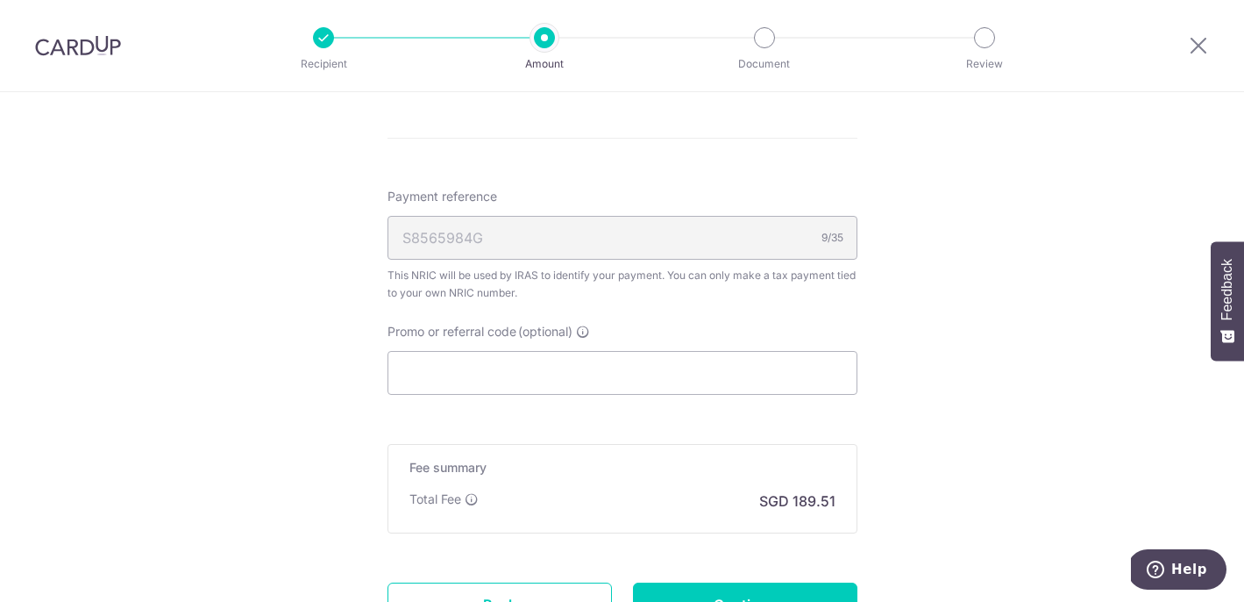
scroll to position [1180, 0]
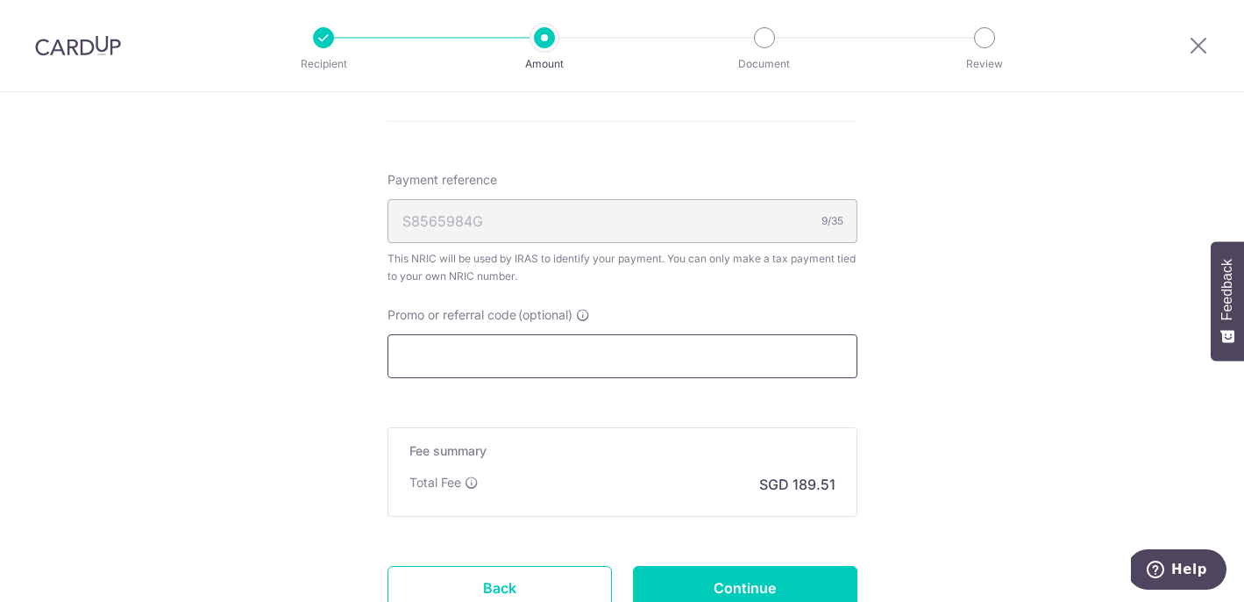
click at [559, 341] on input "Promo or referral code (optional)" at bounding box center [623, 356] width 470 height 44
paste input "VTAX25R"
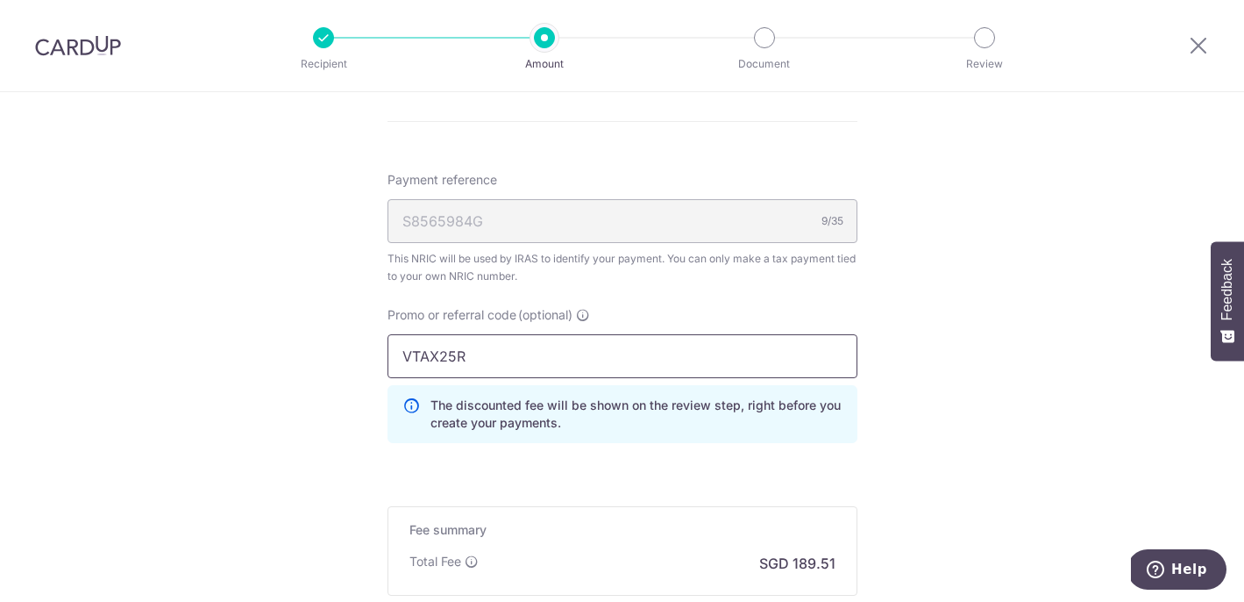
type input "VTAX25R"
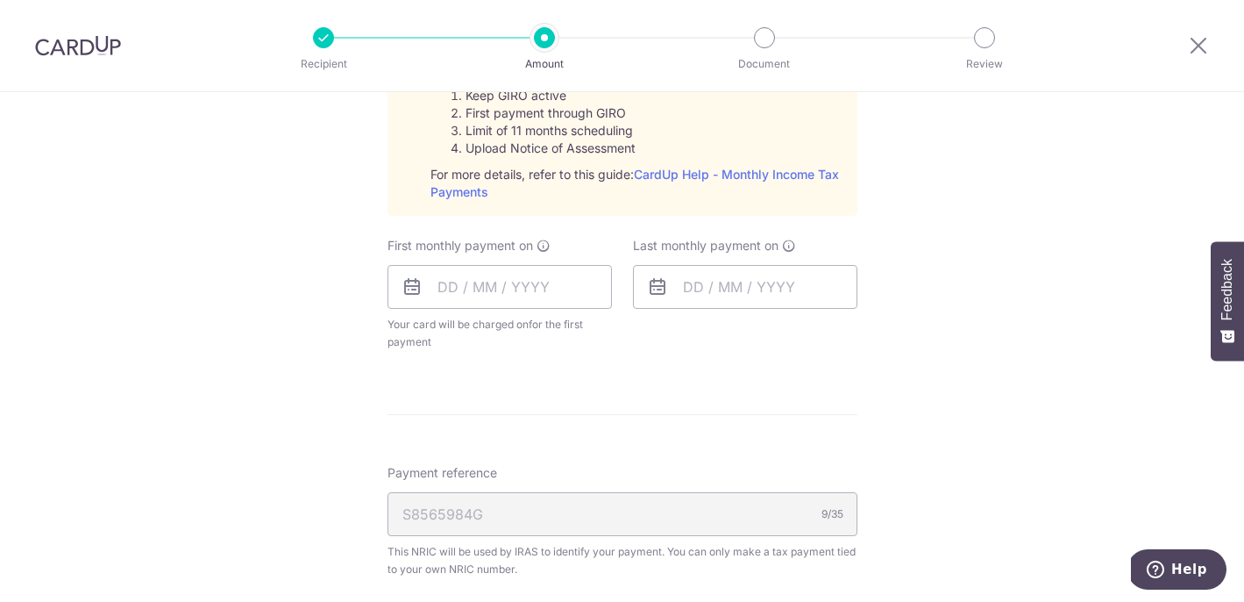
scroll to position [879, 0]
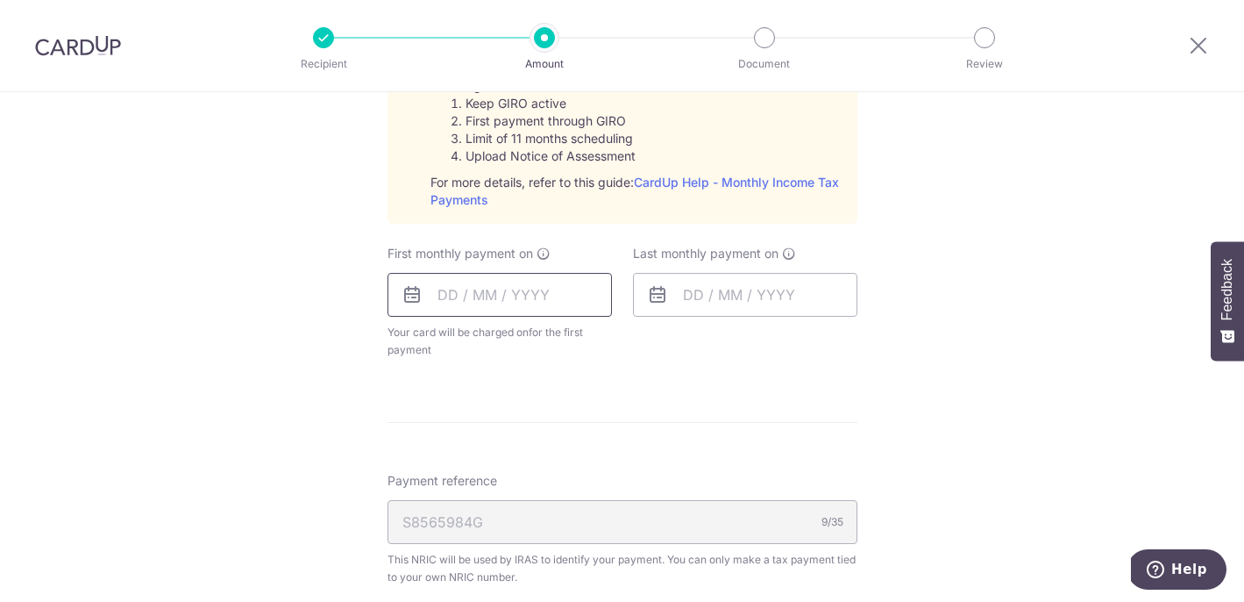
click at [455, 290] on input "text" at bounding box center [500, 295] width 225 height 44
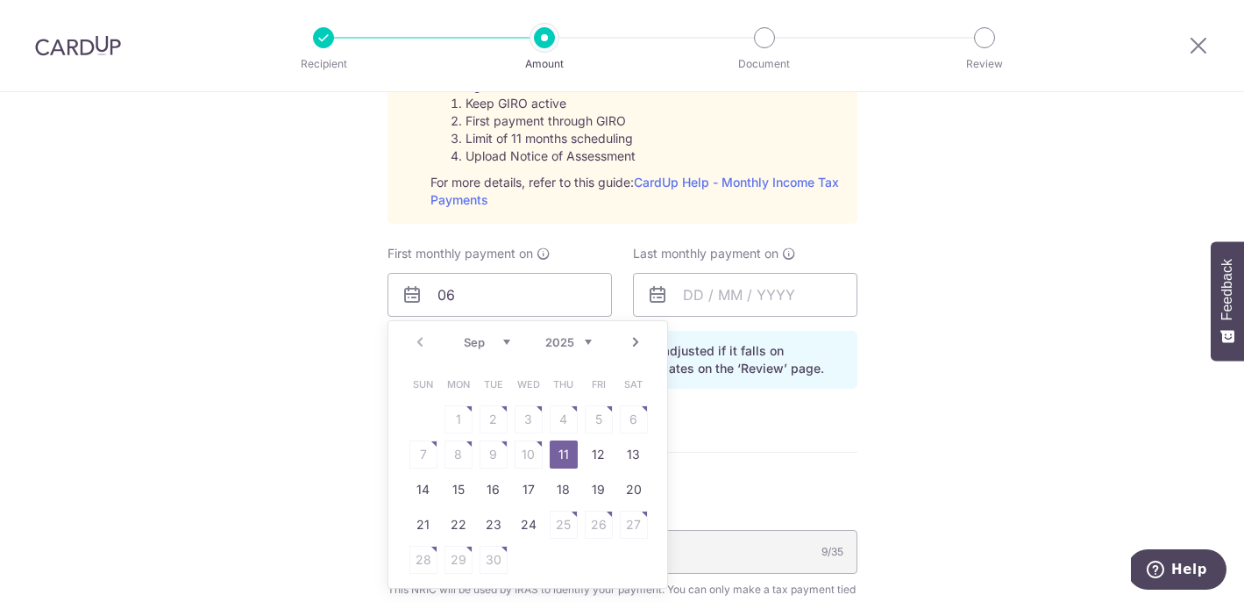
click at [917, 420] on div "Tell us more about your payment Enter one-time or monthly payment amount SGD 7,…" at bounding box center [622, 181] width 1244 height 1937
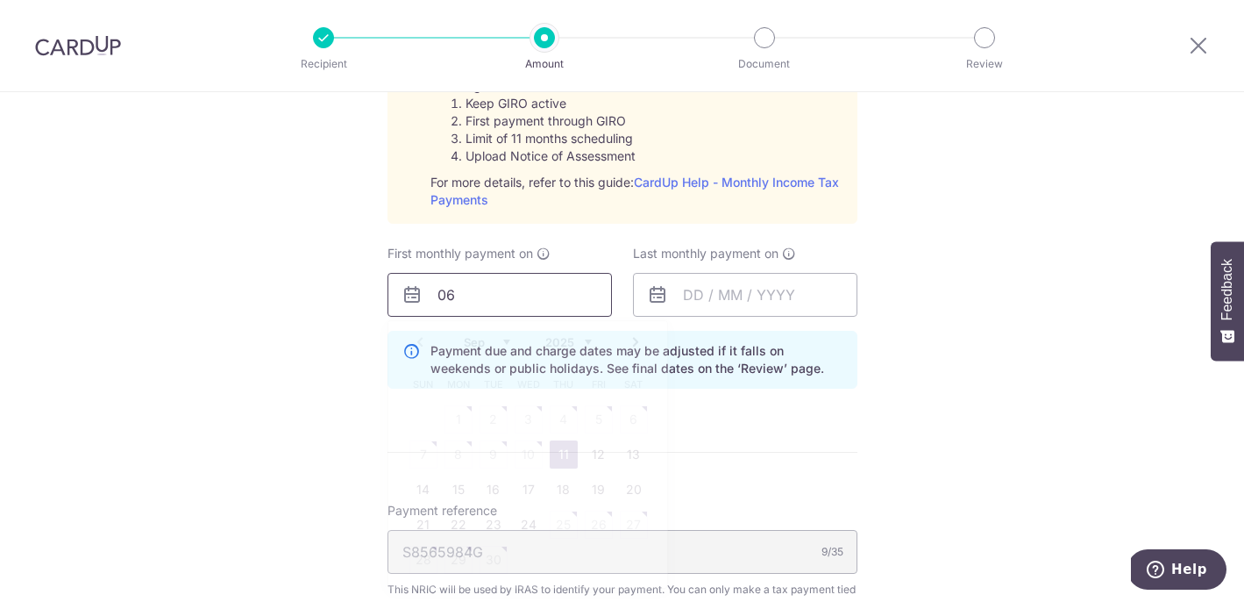
click at [508, 284] on input "06" at bounding box center [500, 295] width 225 height 44
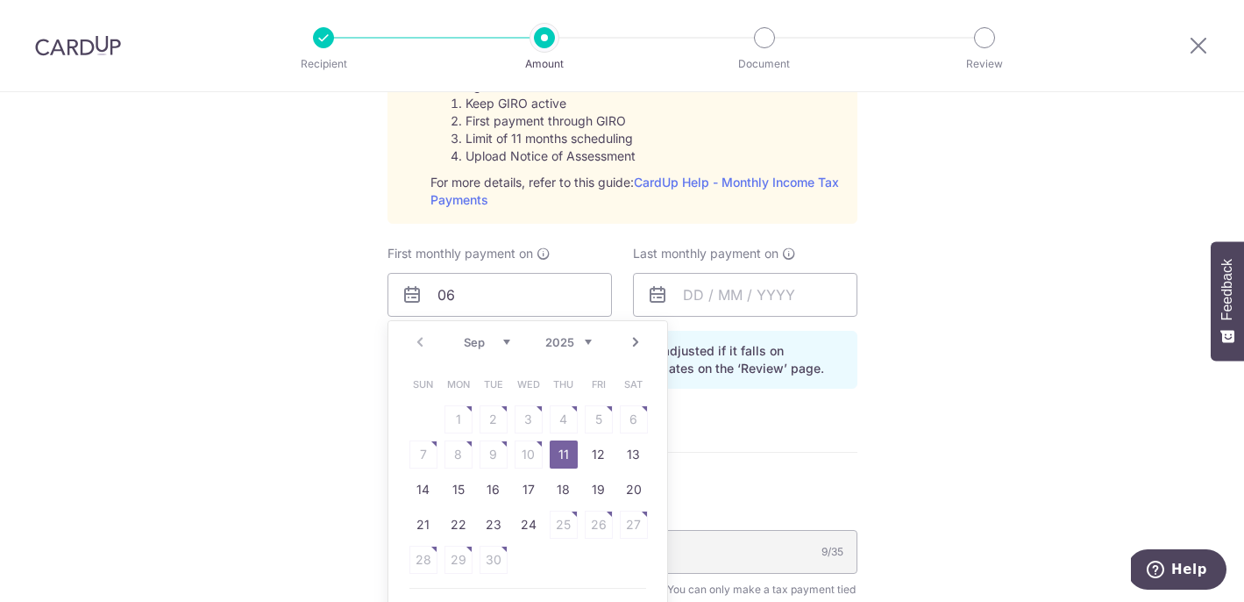
click at [839, 439] on form "Enter one-time or monthly payment amount SGD 7,289.00 7289.00 The total tax pay…" at bounding box center [623, 198] width 470 height 1739
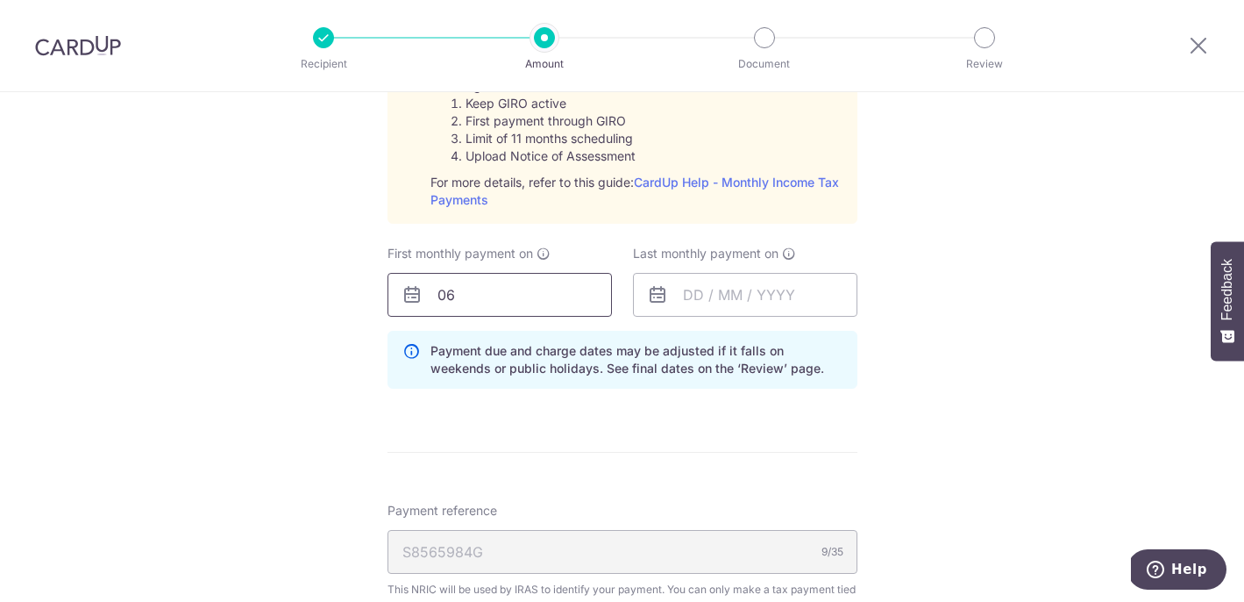
click at [563, 305] on input "06" at bounding box center [500, 295] width 225 height 44
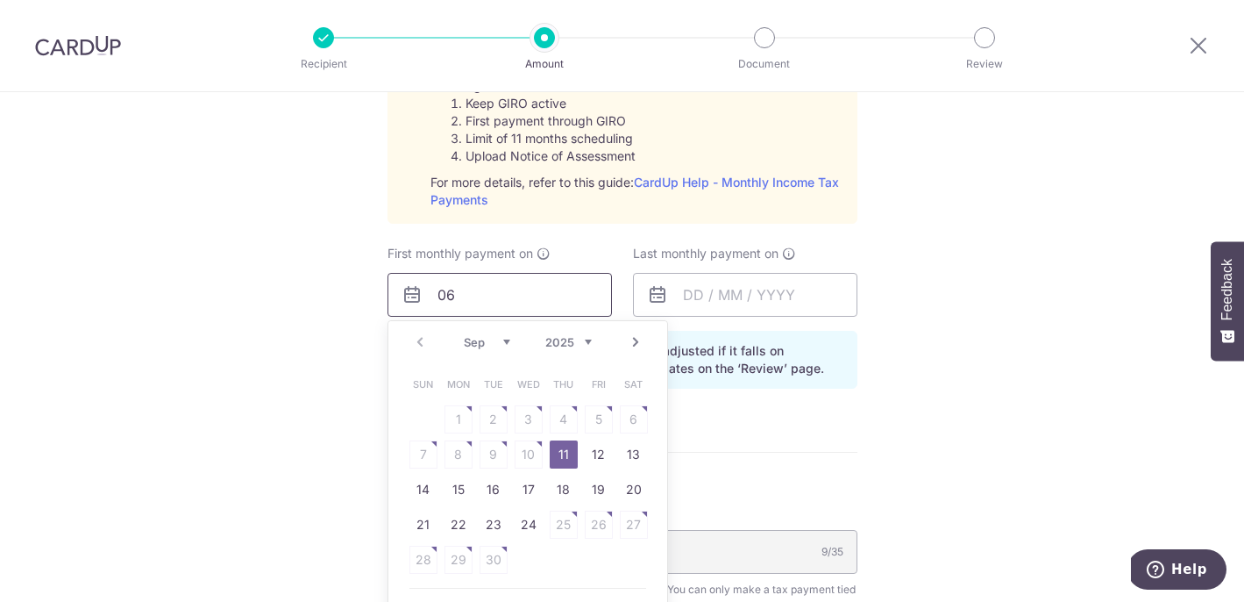
type input "0"
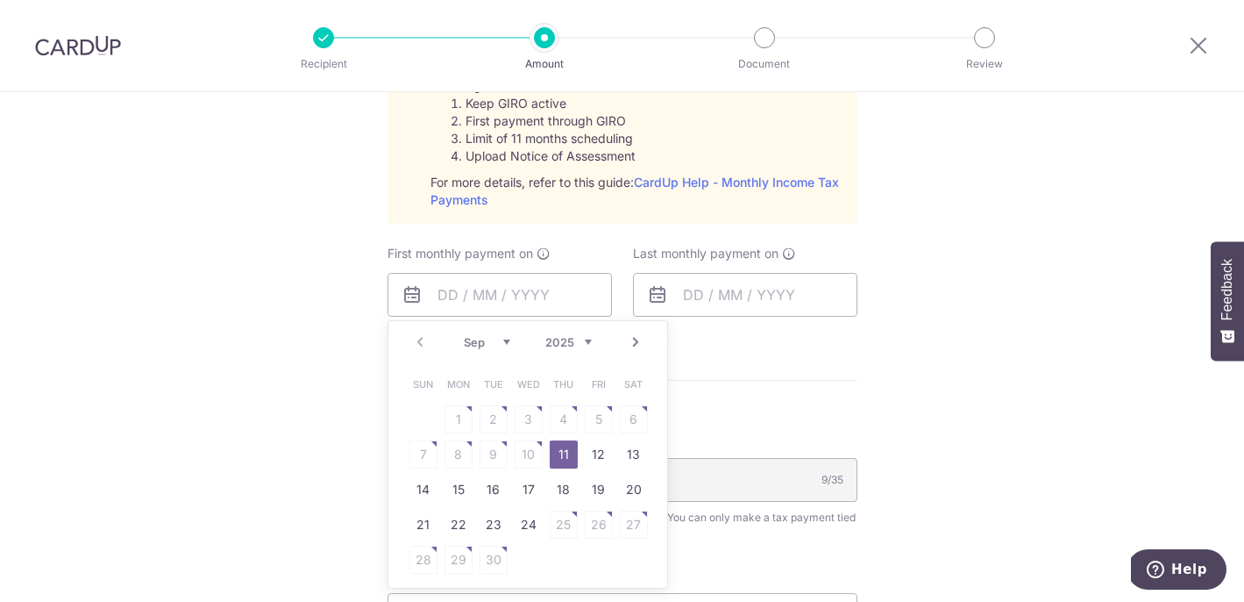
click at [506, 342] on select "Sep Oct Nov Dec" at bounding box center [487, 342] width 46 height 14
click at [504, 343] on select "Sep Oct Nov Dec" at bounding box center [487, 342] width 46 height 14
click at [486, 460] on link "7" at bounding box center [494, 454] width 28 height 28
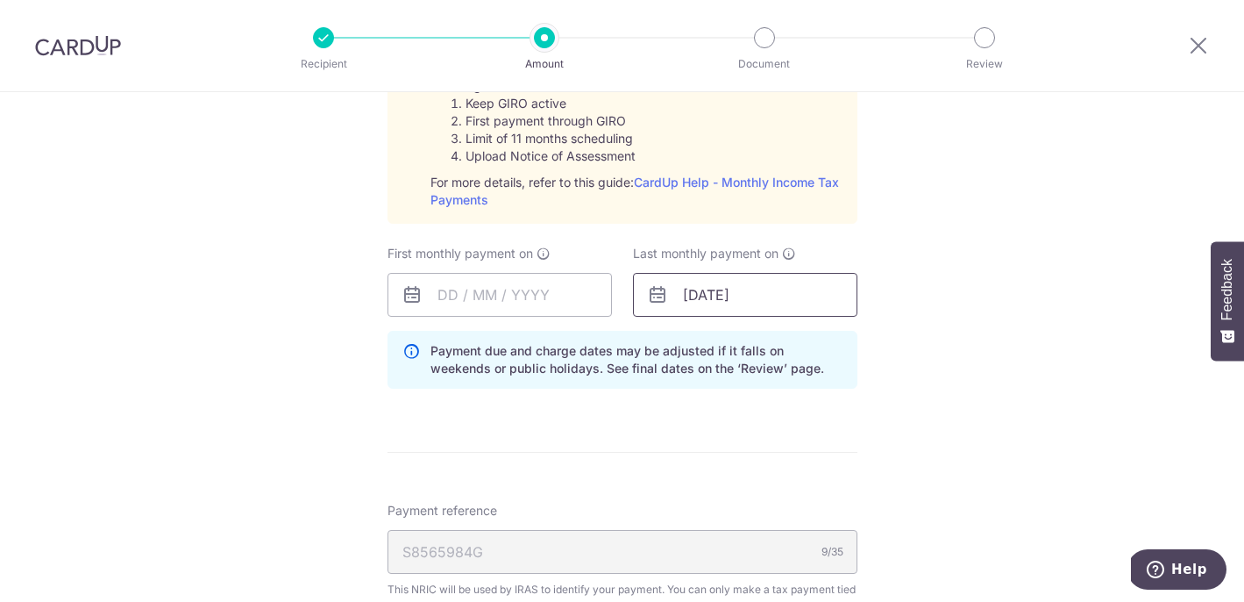
click at [717, 291] on input "07/10/2025" at bounding box center [745, 295] width 225 height 44
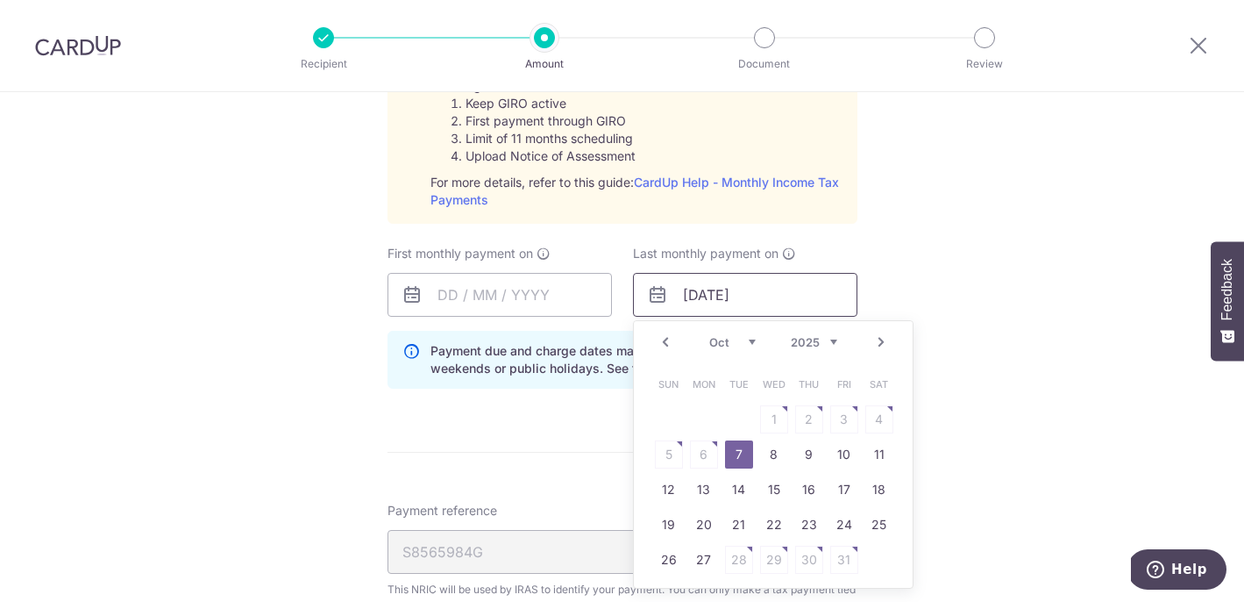
click at [760, 296] on input "07/10/2025" at bounding box center [745, 295] width 225 height 44
type input "0"
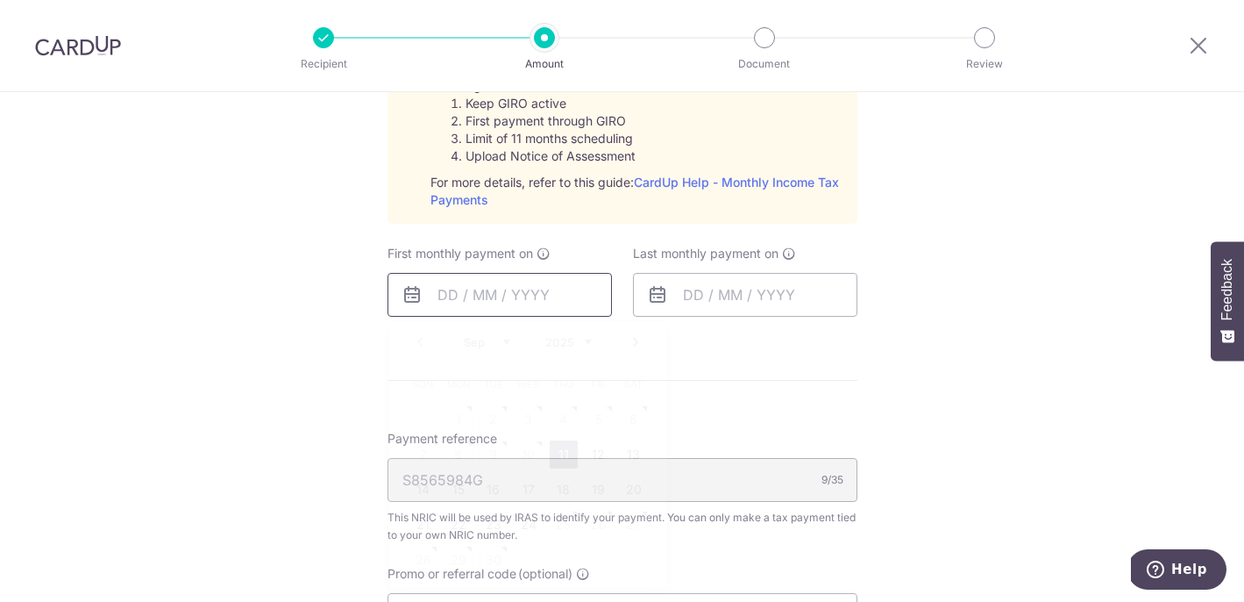
click at [547, 294] on input "text" at bounding box center [500, 295] width 225 height 44
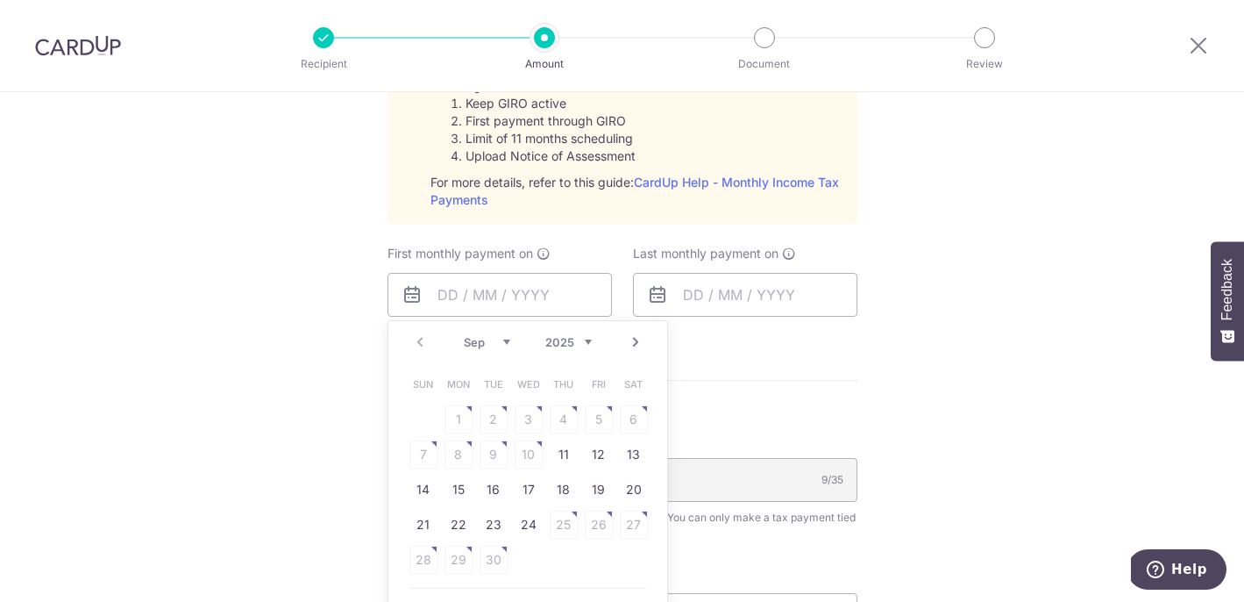
click at [506, 342] on select "Sep Oct Nov Dec" at bounding box center [487, 342] width 46 height 14
click at [488, 452] on link "7" at bounding box center [494, 454] width 28 height 28
type input "07/10/2025"
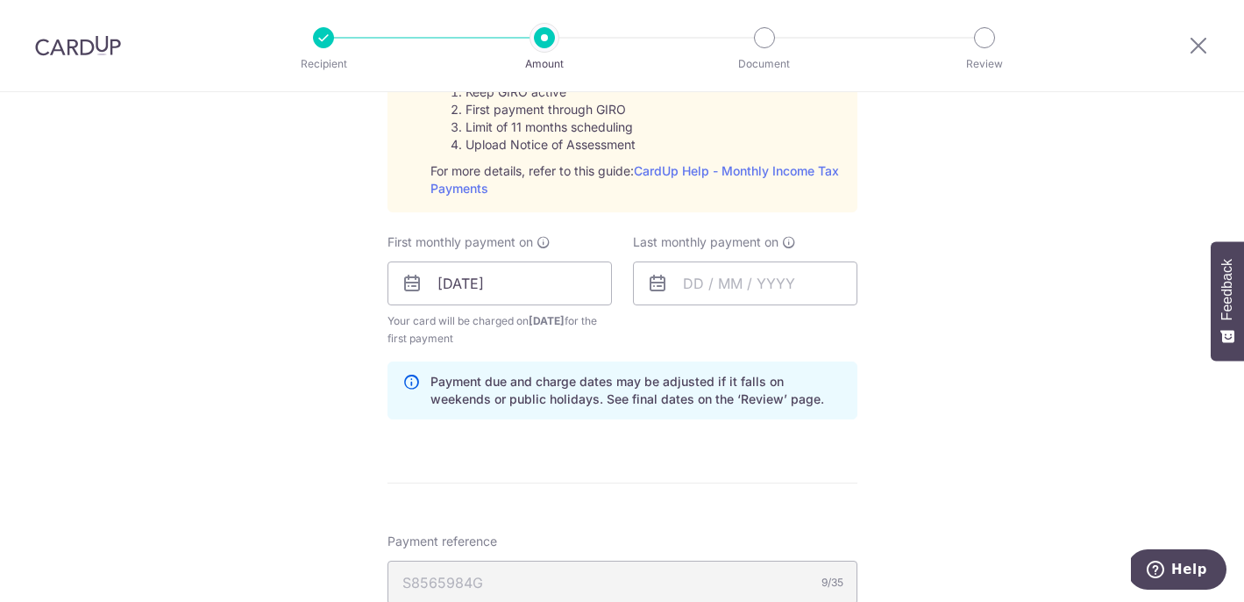
scroll to position [899, 0]
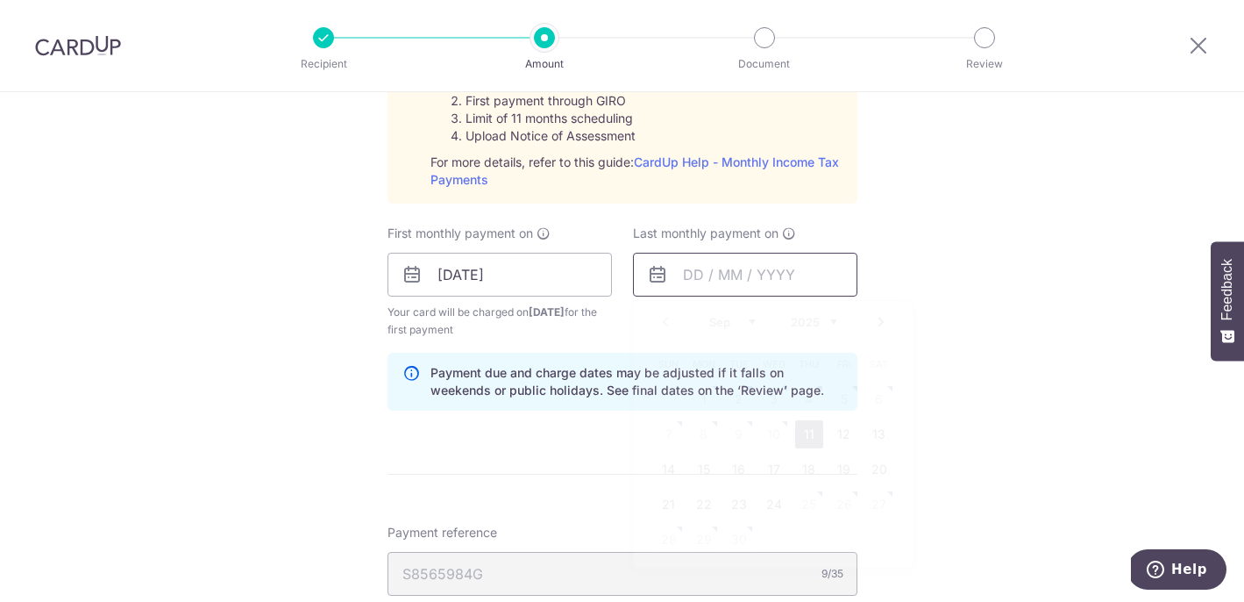
click at [690, 275] on input "text" at bounding box center [745, 275] width 225 height 44
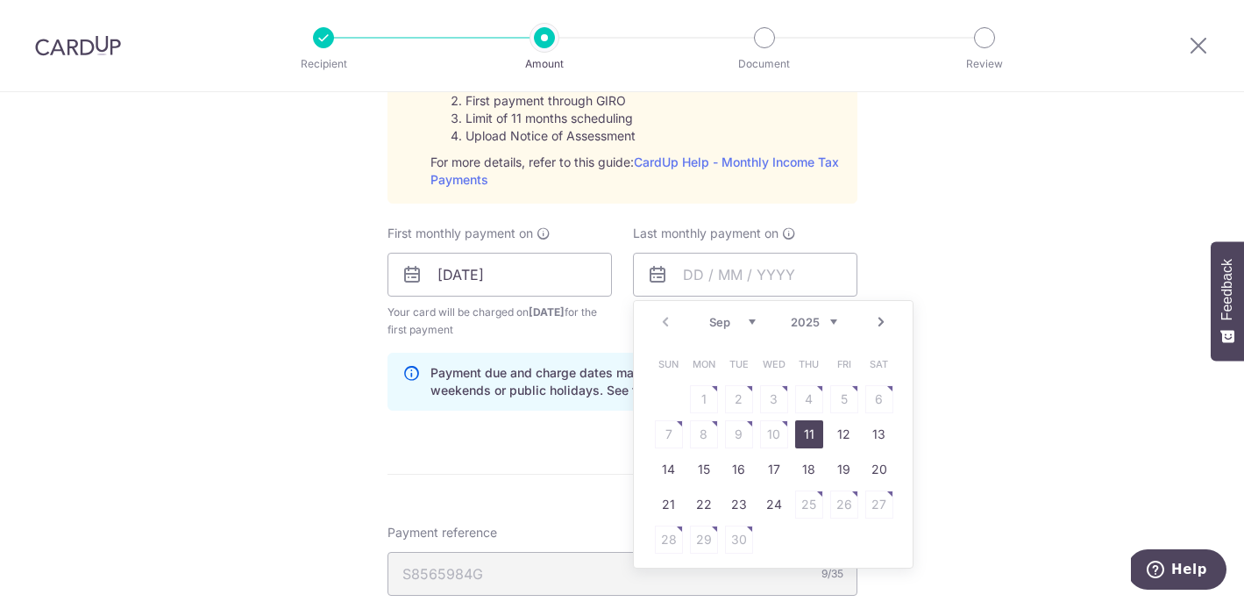
click at [751, 320] on select "Sep Oct Nov Dec" at bounding box center [732, 322] width 46 height 14
click at [731, 282] on input "text" at bounding box center [745, 275] width 225 height 44
click at [708, 427] on link "8" at bounding box center [704, 434] width 28 height 28
type input "08/12/2025"
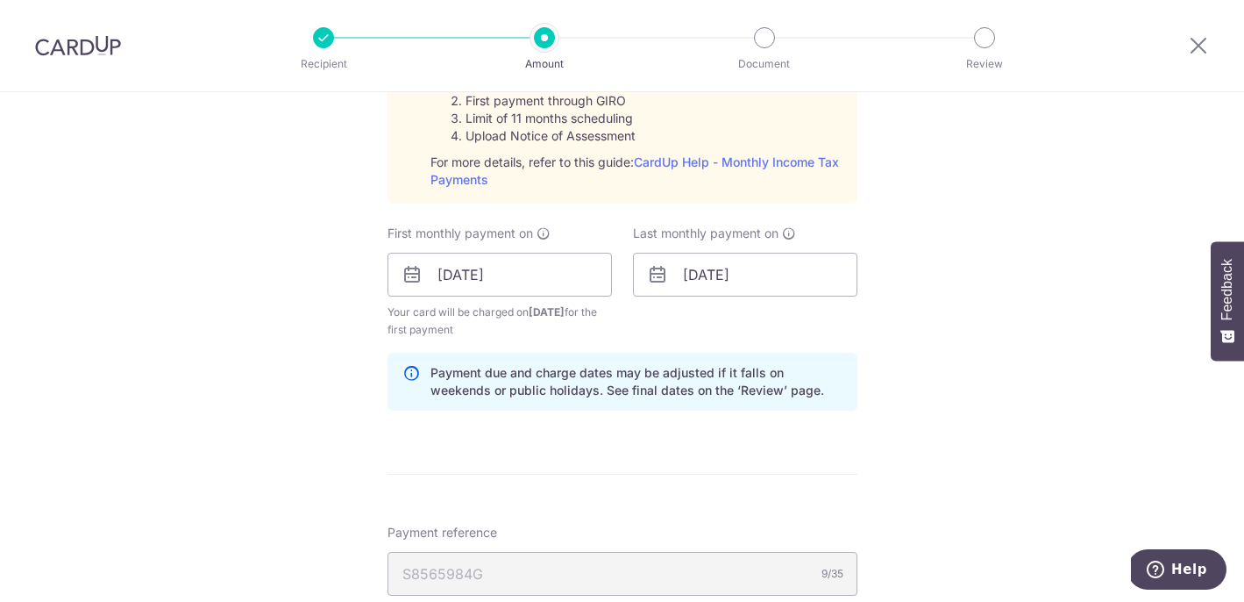
click at [945, 359] on div "Tell us more about your payment Enter one-time or monthly payment amount SGD 7,…" at bounding box center [622, 182] width 1244 height 1979
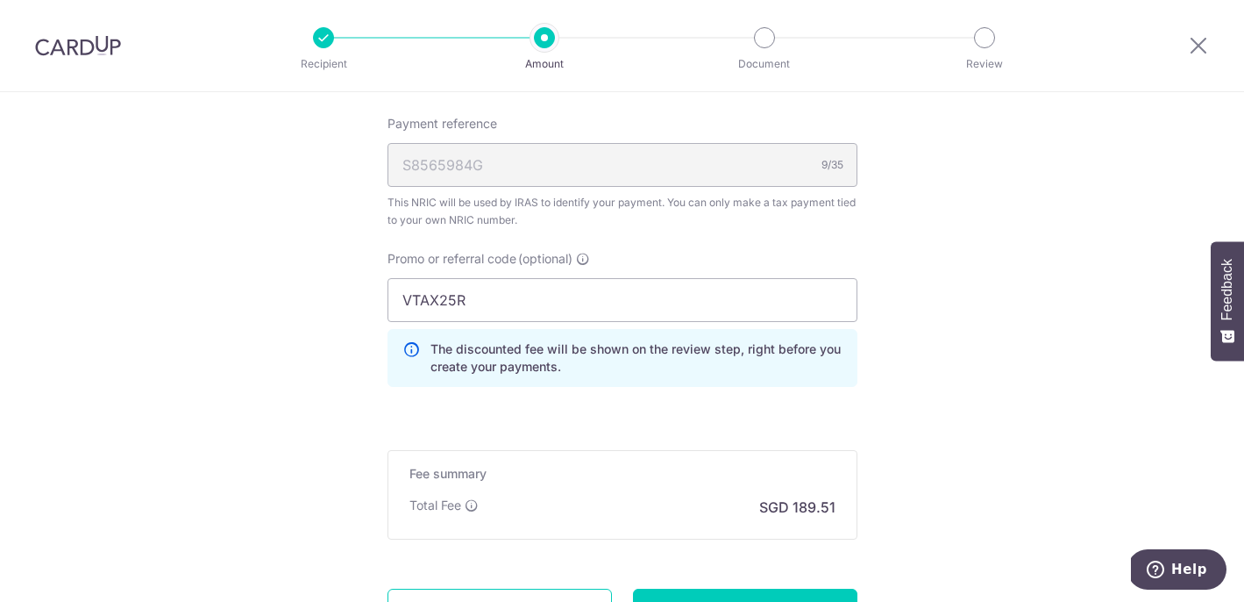
scroll to position [1470, 0]
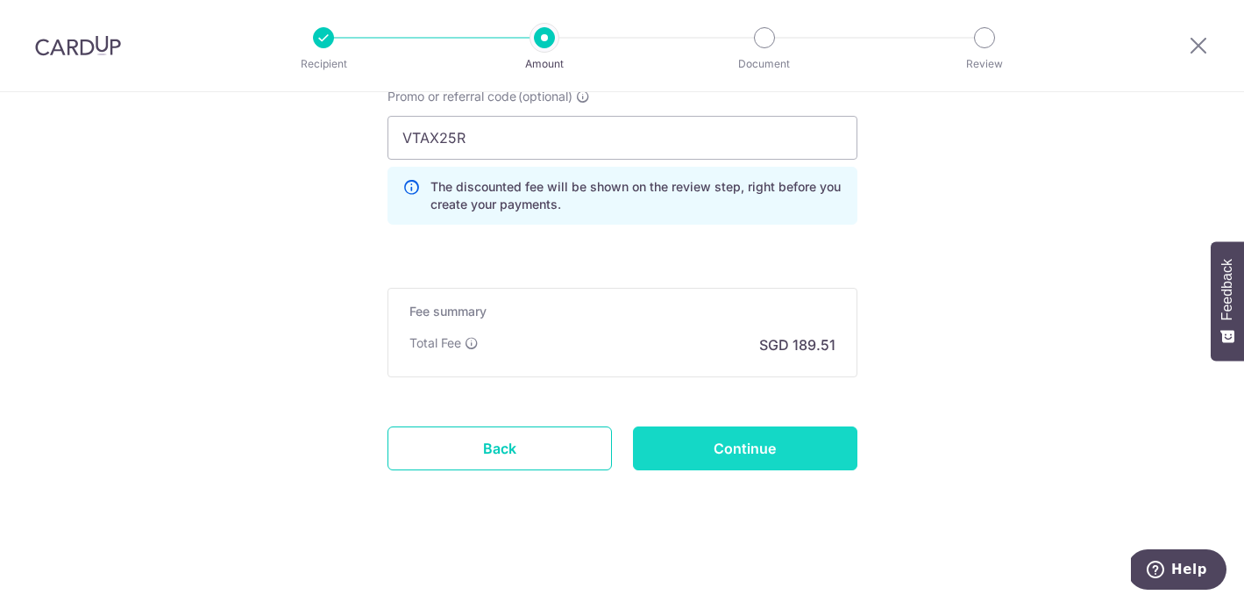
click at [756, 456] on input "Continue" at bounding box center [745, 448] width 225 height 44
type input "Create Schedule"
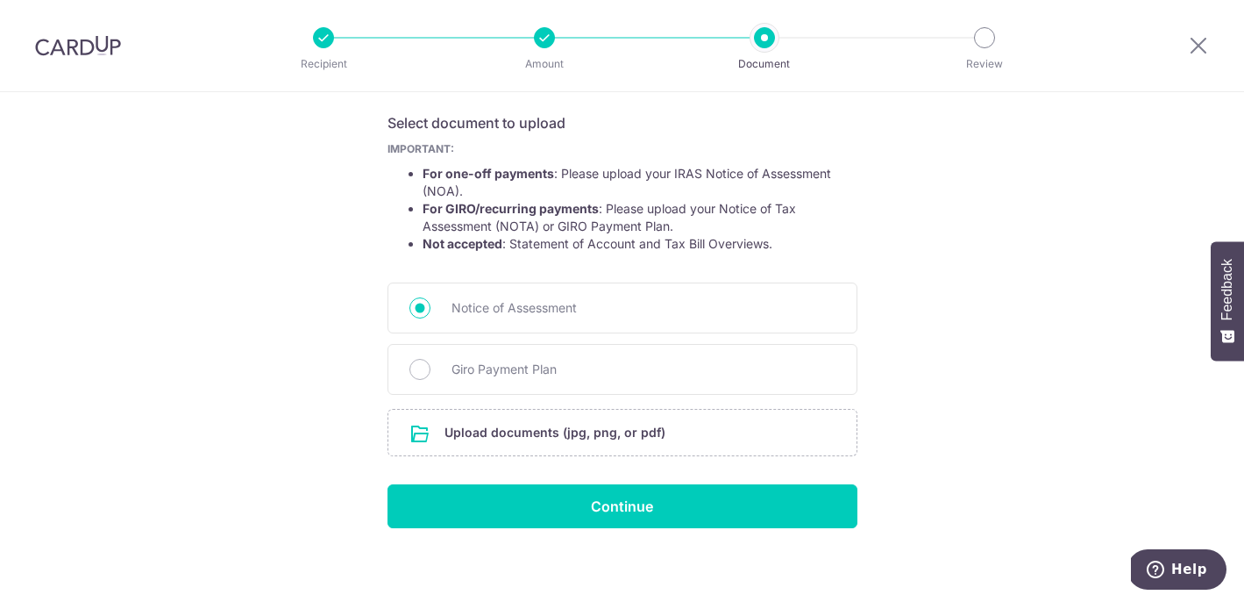
scroll to position [294, 0]
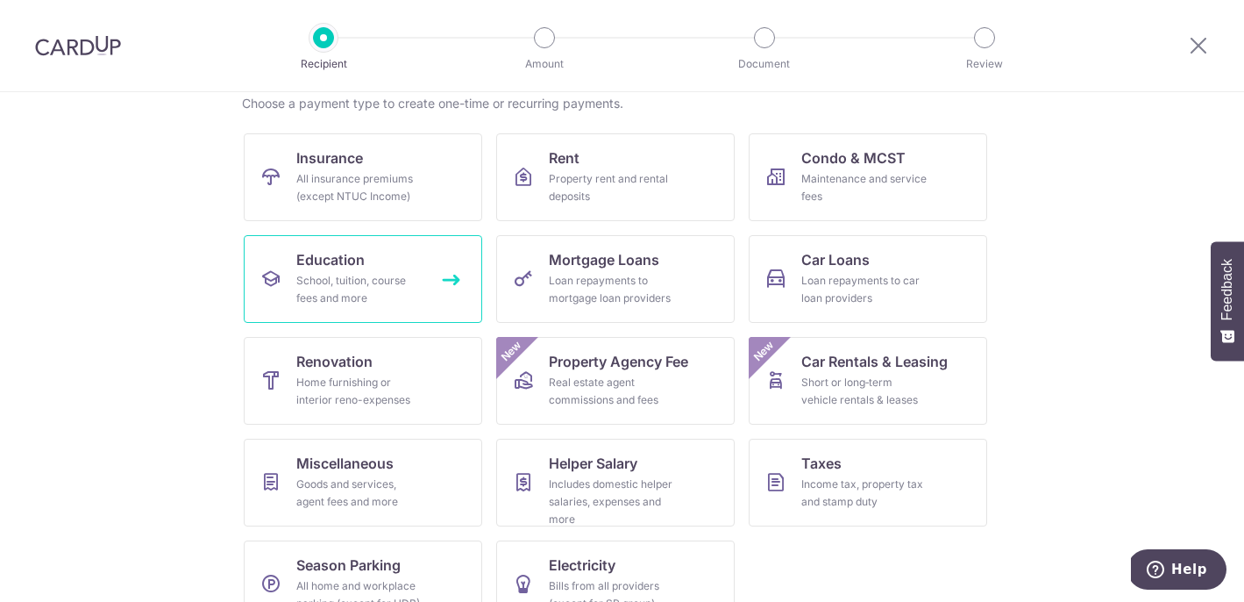
scroll to position [144, 0]
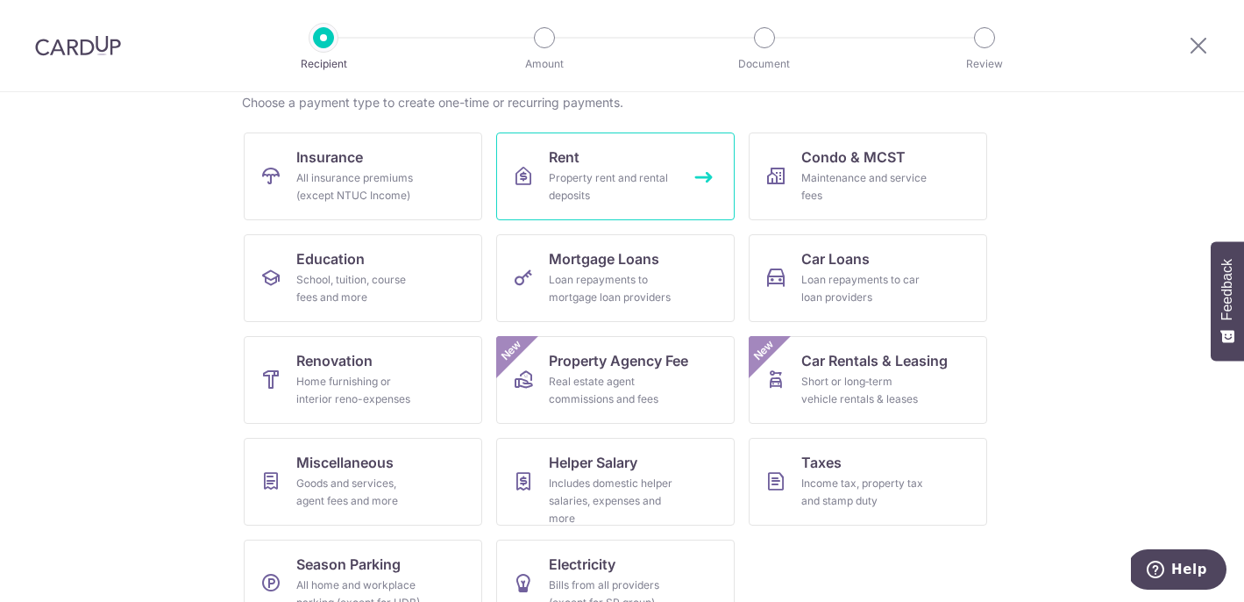
click at [585, 189] on div "Property rent and rental deposits" at bounding box center [612, 186] width 126 height 35
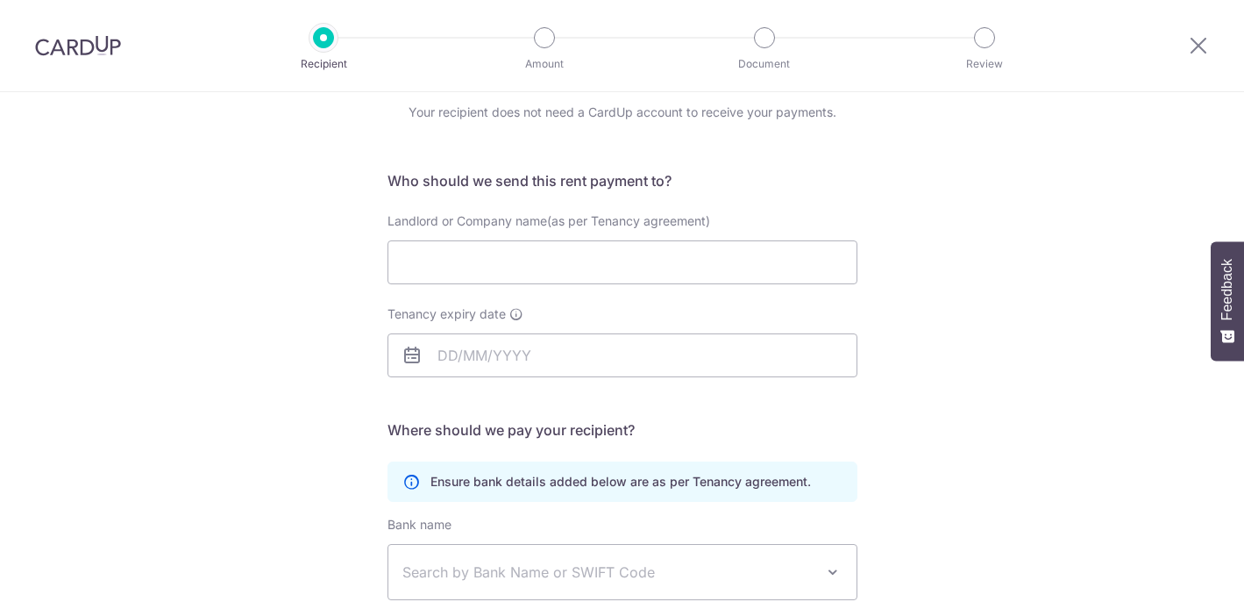
scroll to position [72, 0]
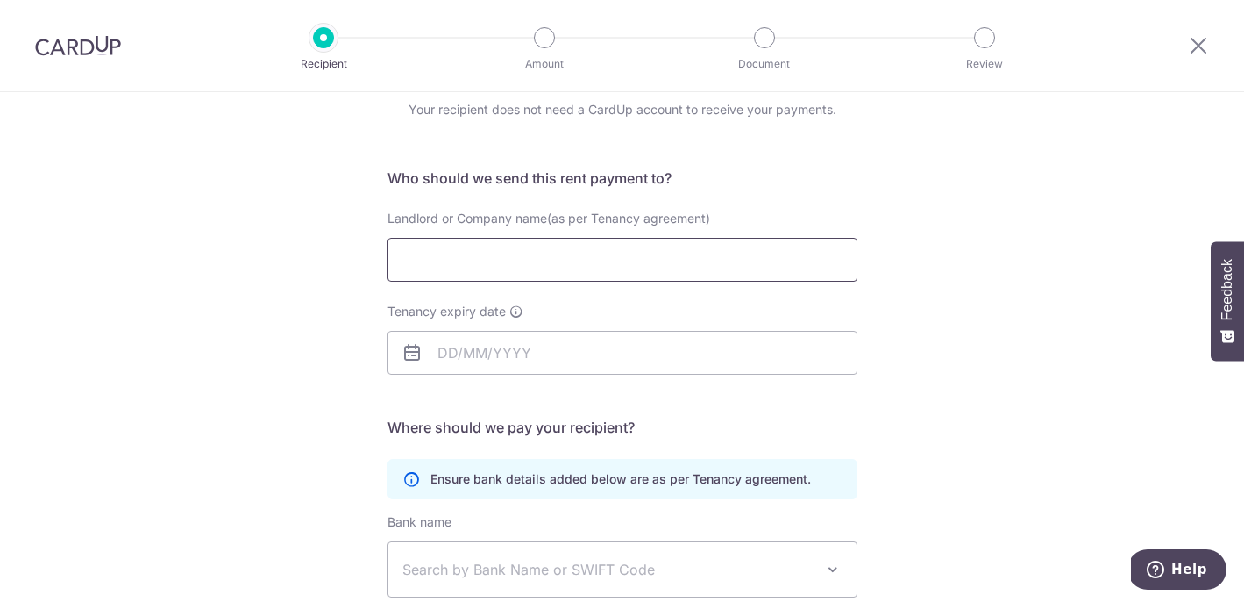
click at [610, 261] on input "Landlord or Company name(as per Tenancy agreement)" at bounding box center [623, 260] width 470 height 44
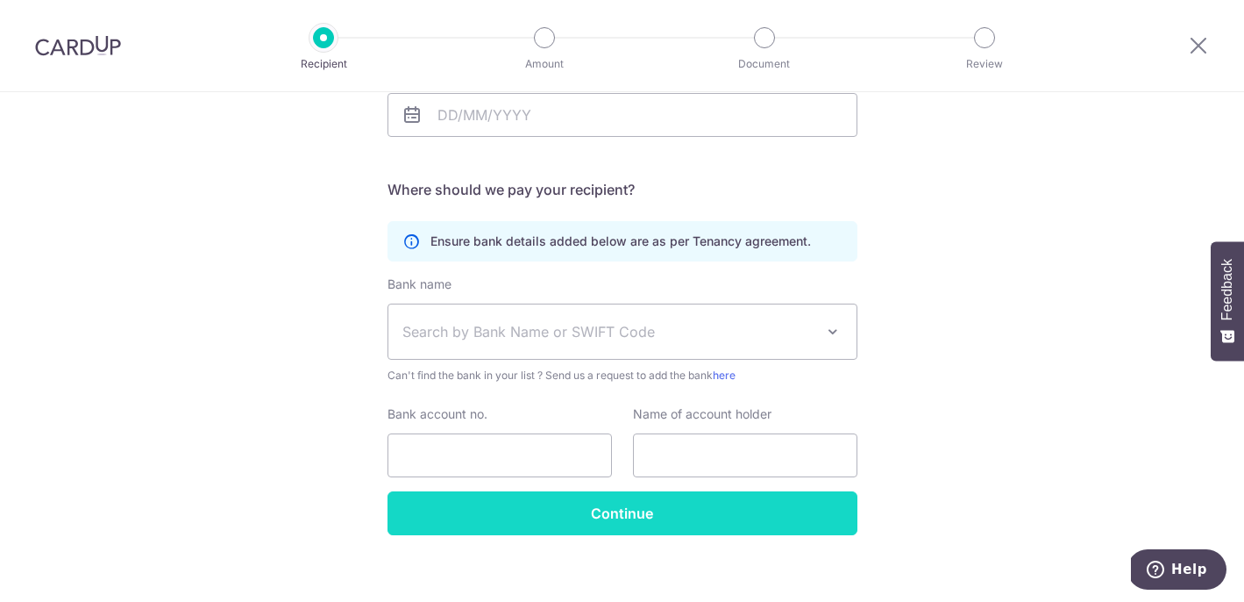
scroll to position [325, 0]
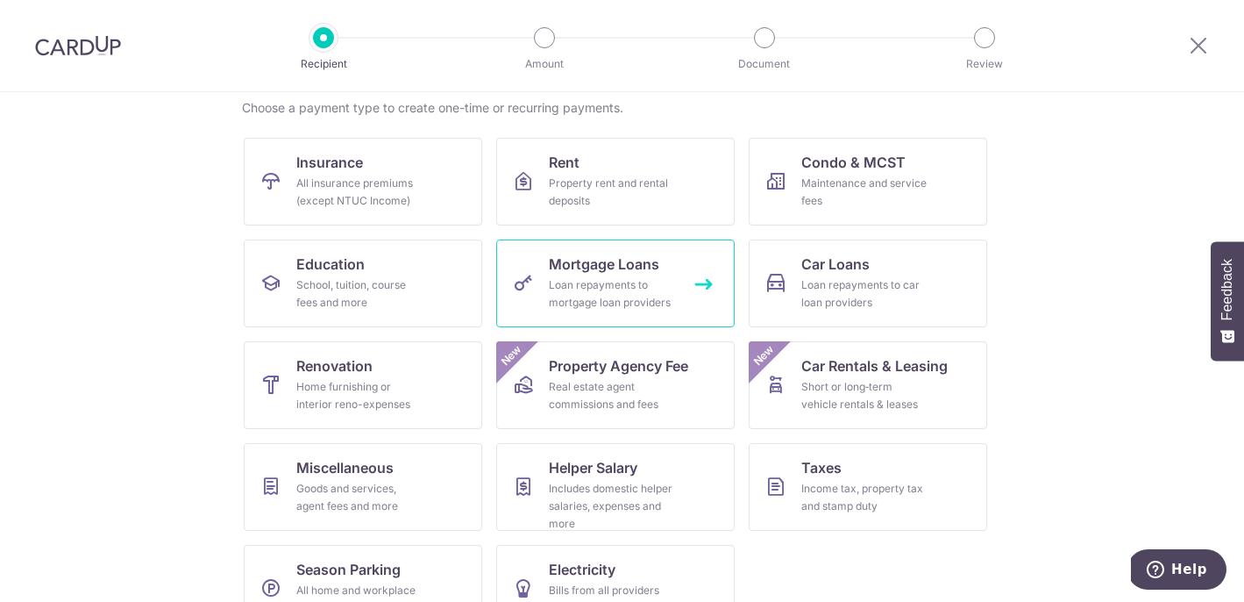
scroll to position [183, 0]
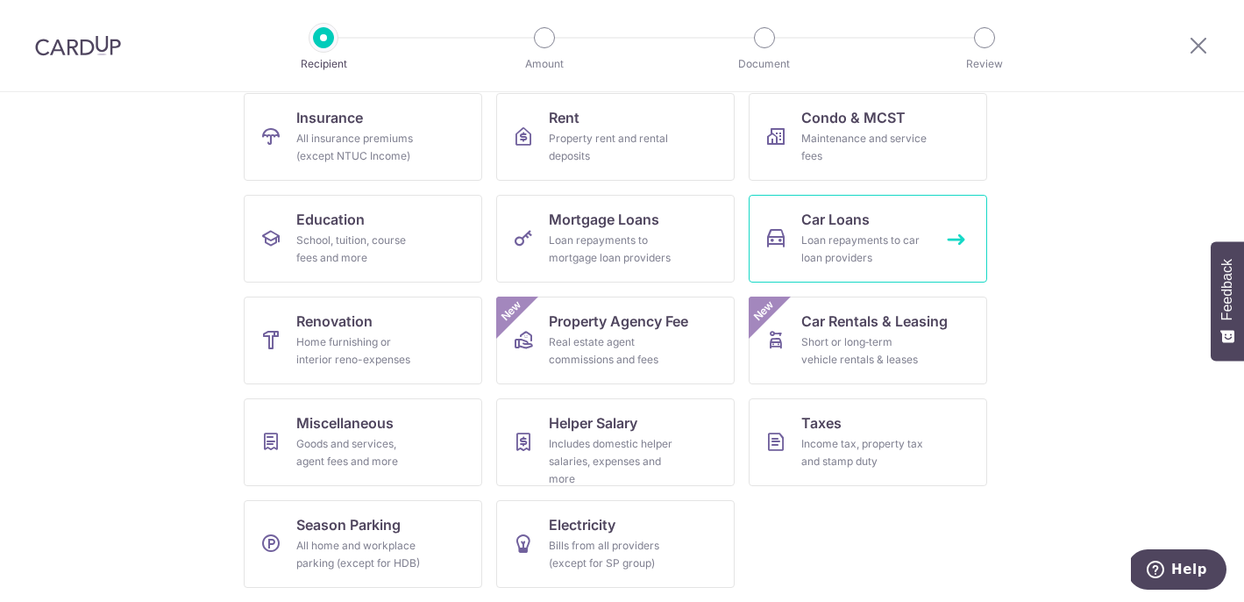
click at [817, 236] on div "Loan repayments to car loan providers" at bounding box center [865, 249] width 126 height 35
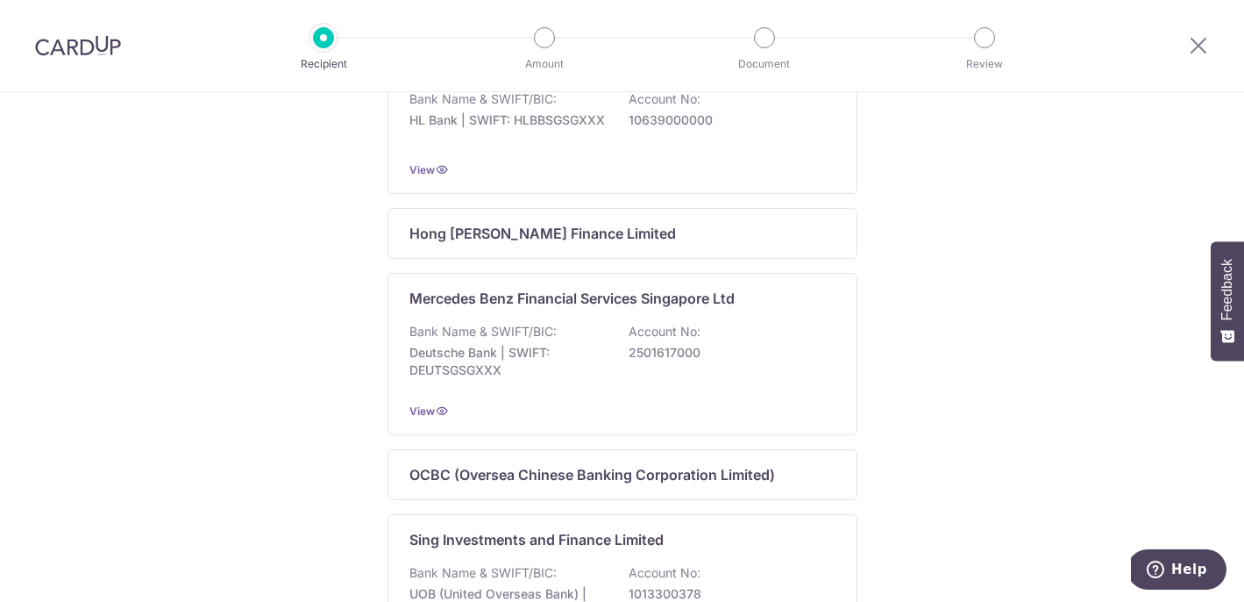
scroll to position [762, 0]
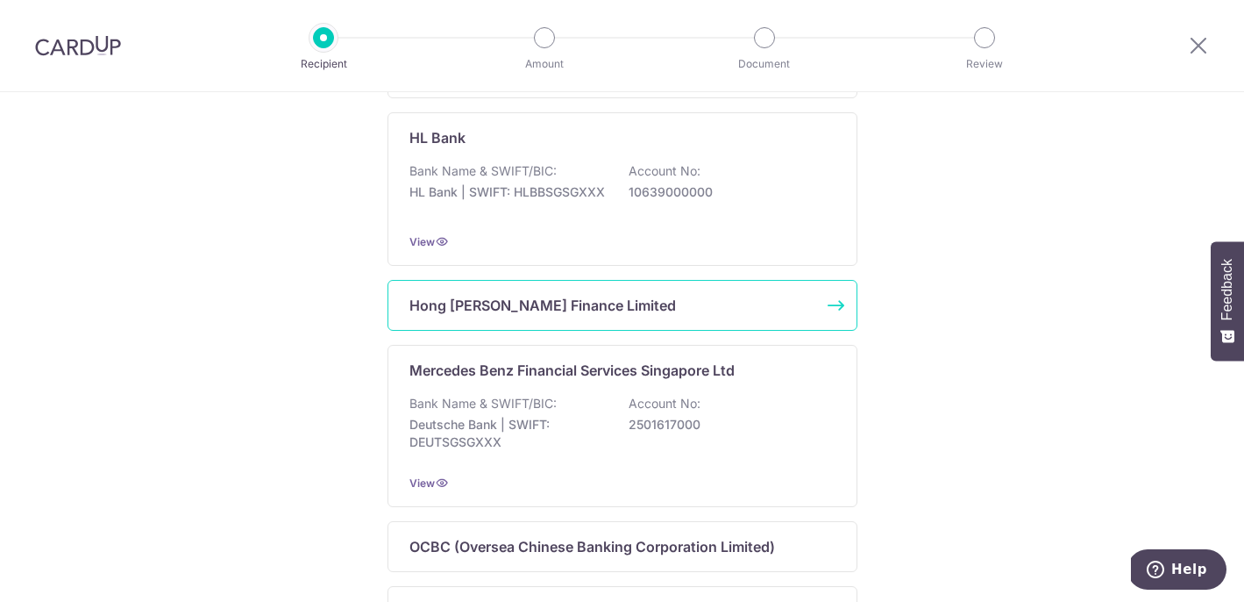
click at [780, 316] on div "Hong [PERSON_NAME] Finance Limited" at bounding box center [612, 305] width 405 height 21
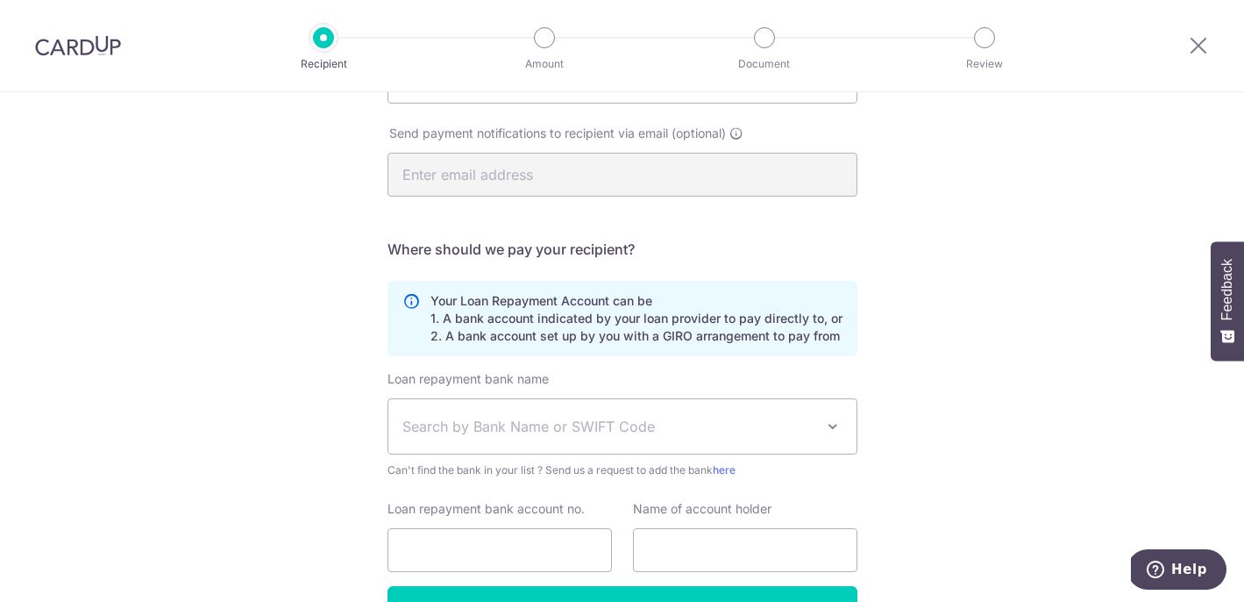
scroll to position [453, 0]
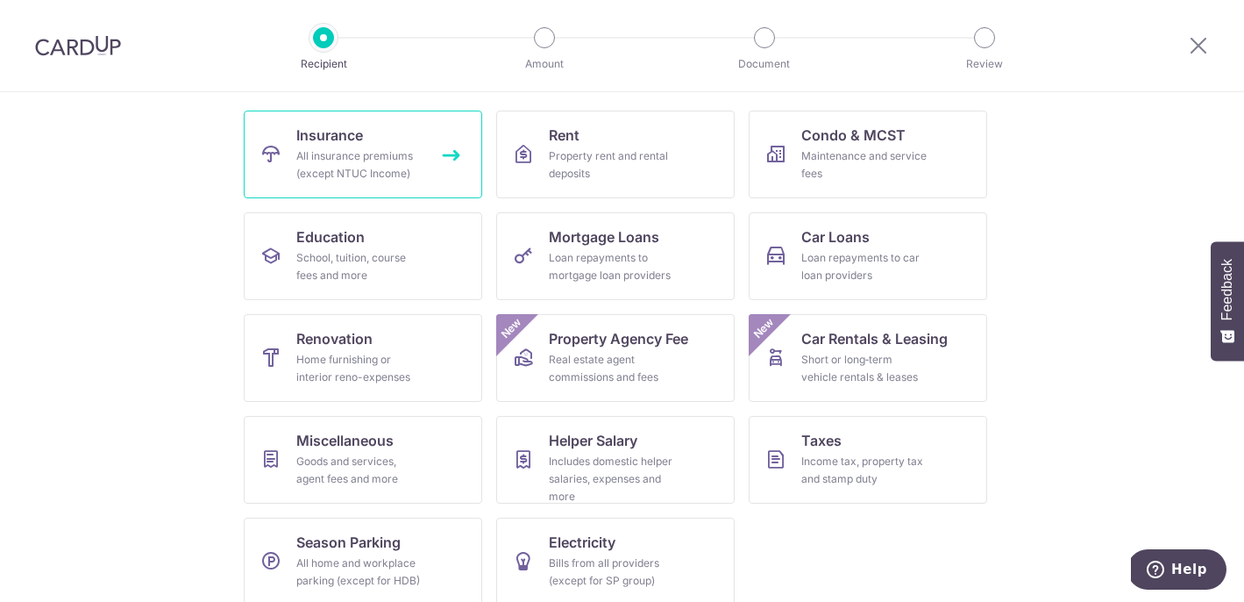
scroll to position [183, 0]
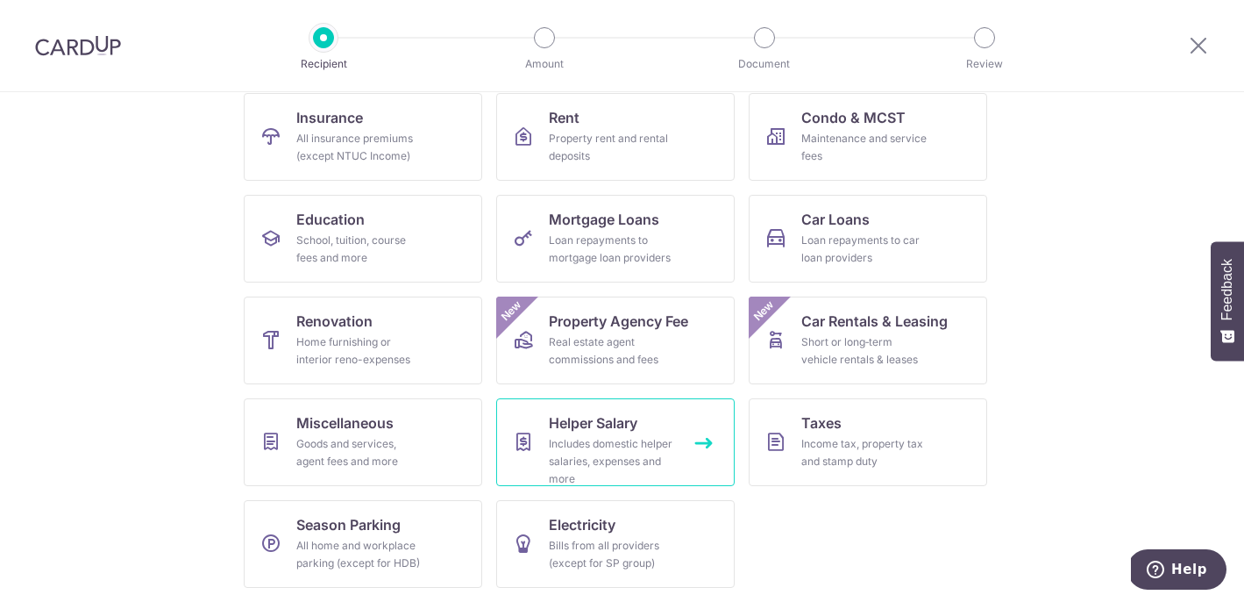
click at [628, 453] on div "Includes domestic helper salaries, expenses and more" at bounding box center [612, 461] width 126 height 53
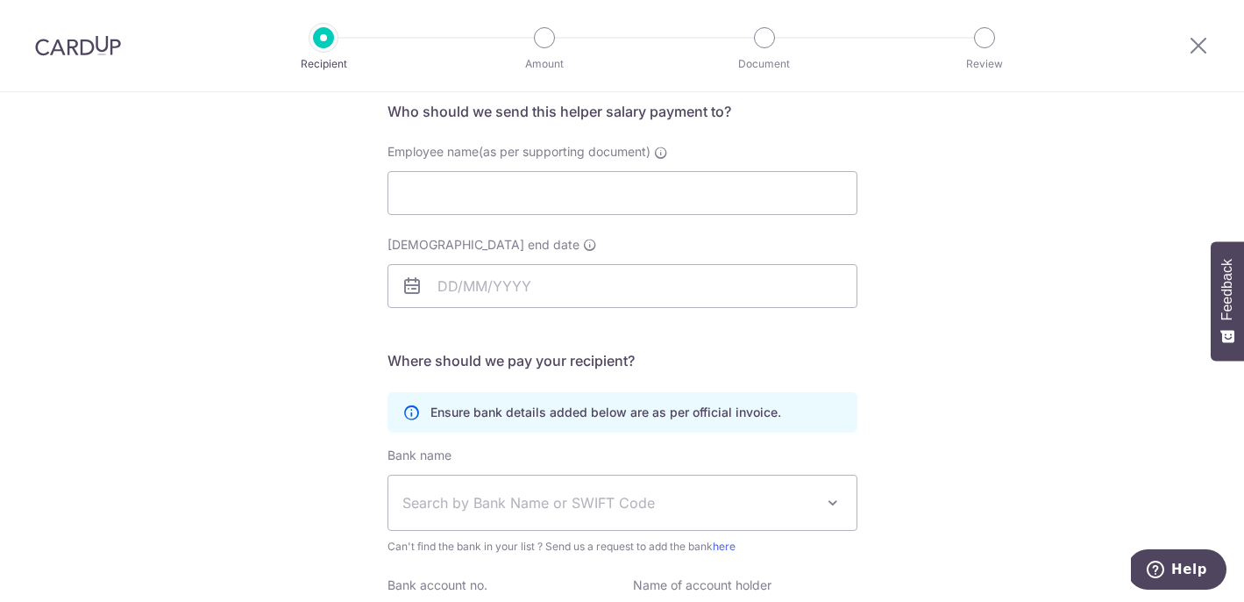
scroll to position [325, 0]
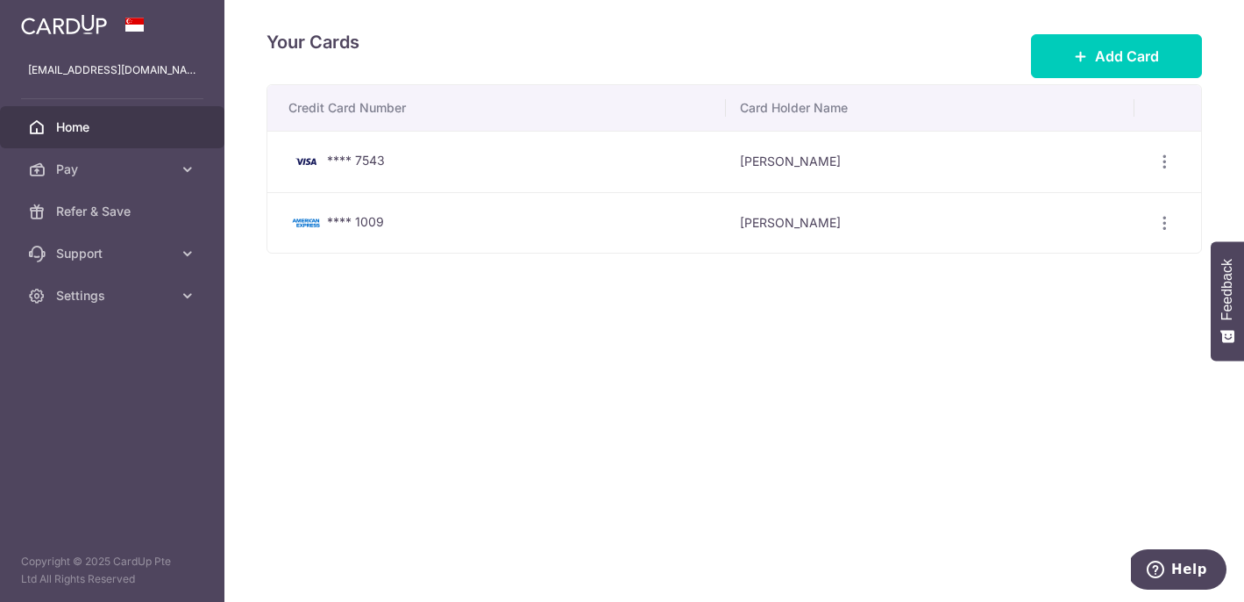
click at [154, 125] on span "Home" at bounding box center [114, 127] width 116 height 18
